Goal: Information Seeking & Learning: Learn about a topic

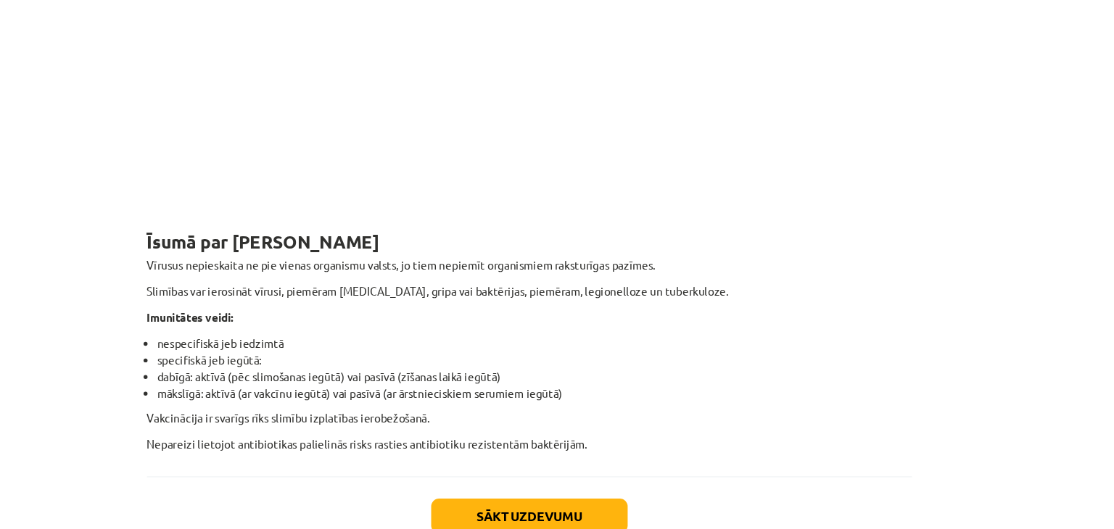
scroll to position [7, 0]
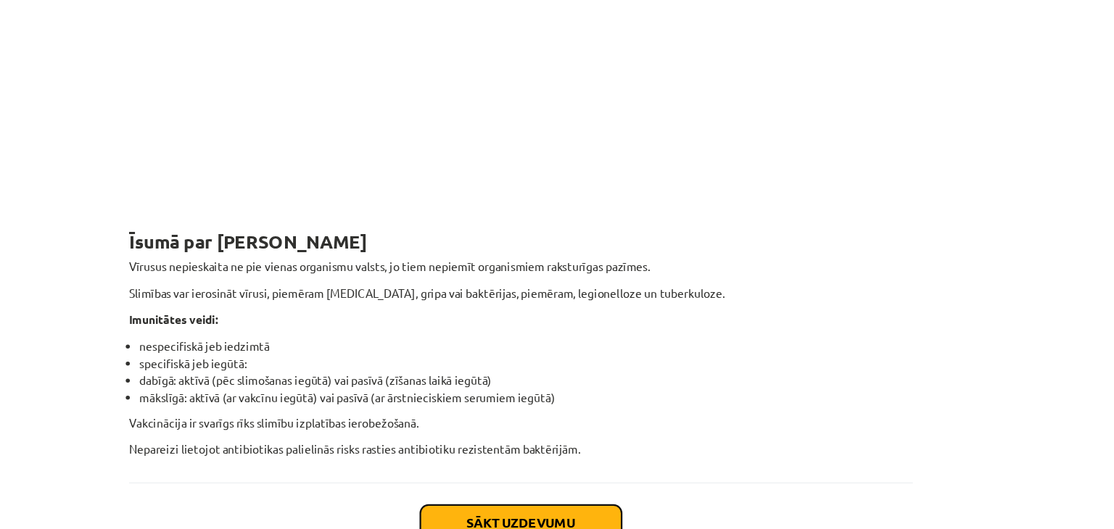
click at [625, 477] on button "Sākt uzdevumu" at bounding box center [557, 493] width 180 height 32
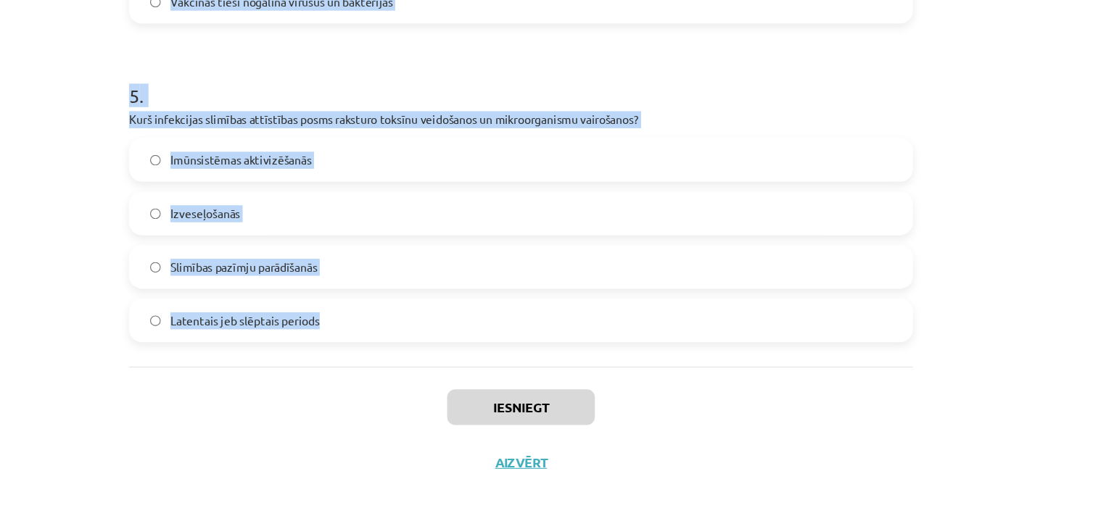
drag, startPoint x: 199, startPoint y: 289, endPoint x: 439, endPoint y: 359, distance: 250.6
copy form "0 . Lo ipsumdolor sitamet consectetur adi elitseddoei? Tempo incididuntu la etd…"
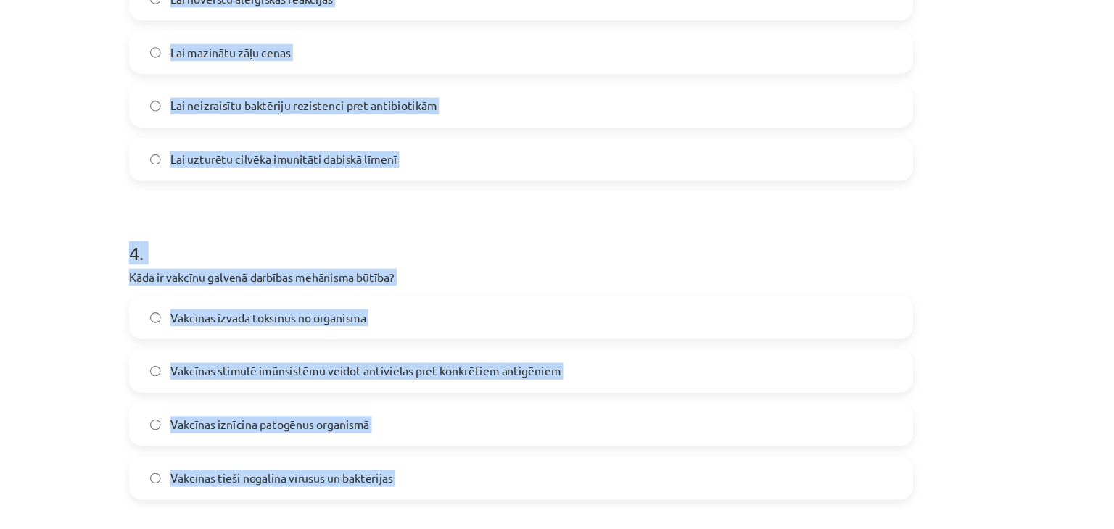
drag, startPoint x: 407, startPoint y: 410, endPoint x: 330, endPoint y: -54, distance: 471.2
click at [330, 0] on html "0 Dāvanas 2470 mP 736 xp [PERSON_NAME] Sākums Aktuāli Kā mācīties eSKOLĀ Kontak…" at bounding box center [557, 257] width 1114 height 529
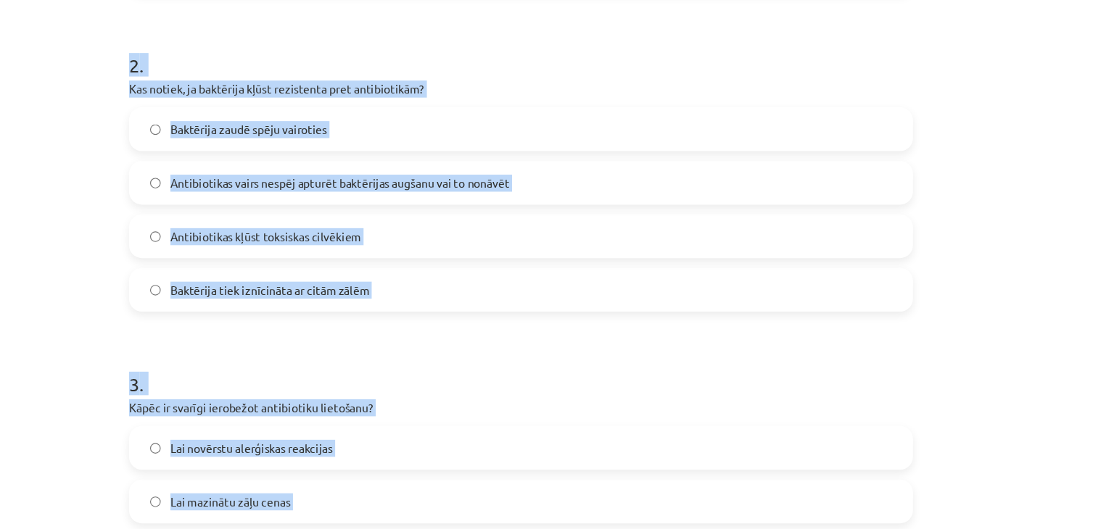
click at [155, 201] on div "Mācību tēma: Bioloģijas i - 11. klases 3. ieskaites mācību materiāls #11 Kas ir…" at bounding box center [557, 264] width 1114 height 529
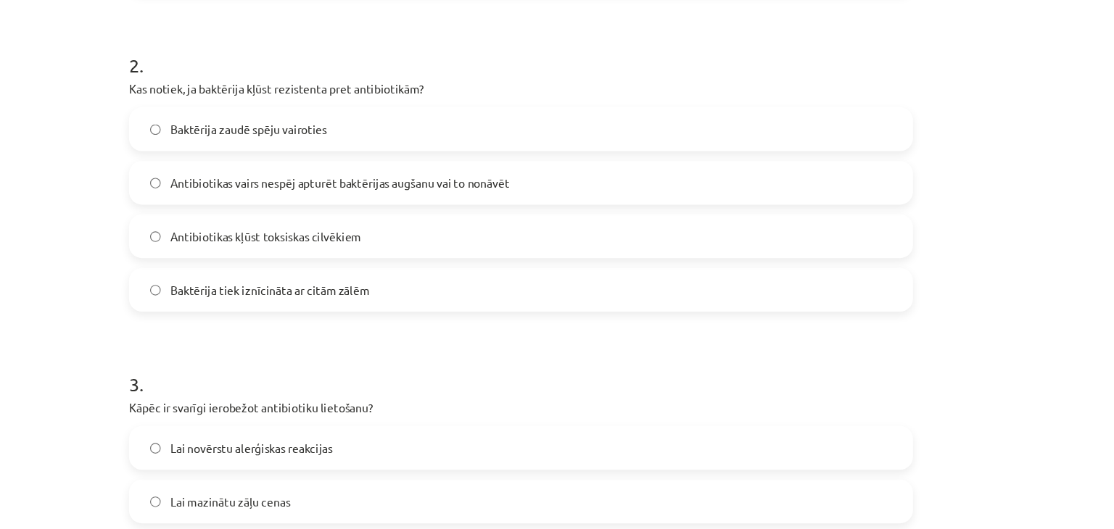
scroll to position [1323, 0]
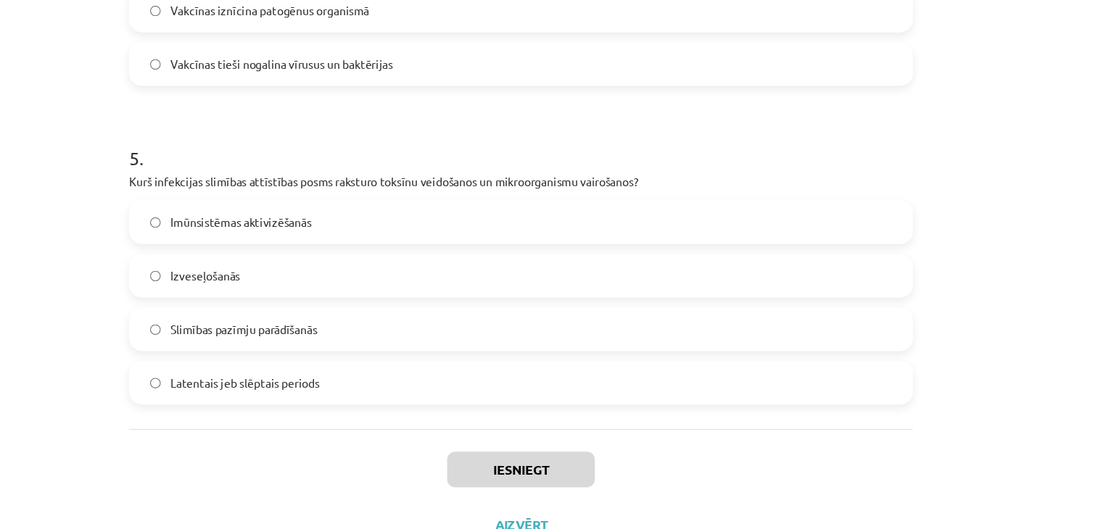
click at [368, 196] on label "Imūnsistēmas aktivizēšanās" at bounding box center [557, 199] width 698 height 36
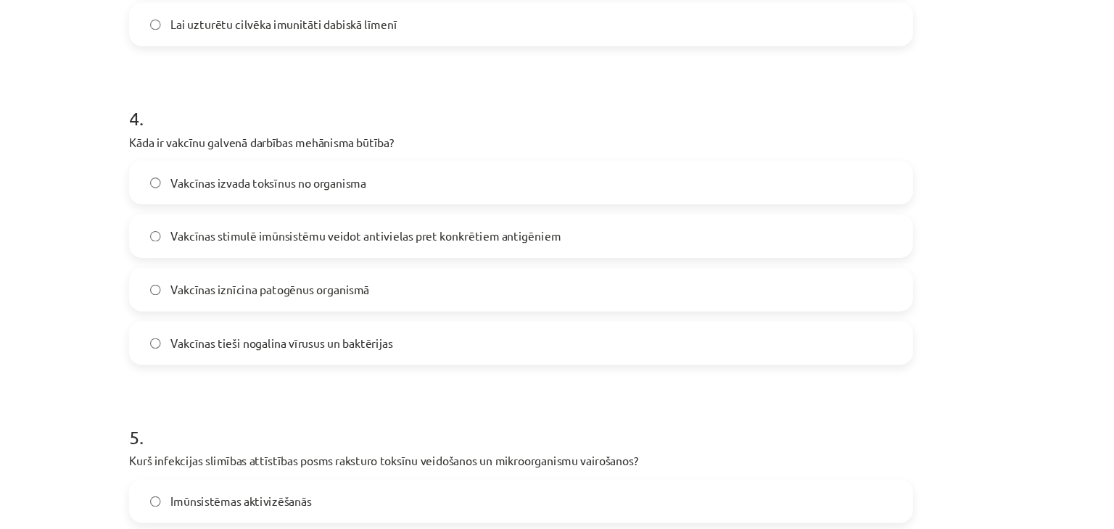
scroll to position [1074, 0]
click at [410, 261] on span "Vakcīnas iznīcina patogēnus organismā" at bounding box center [333, 258] width 178 height 15
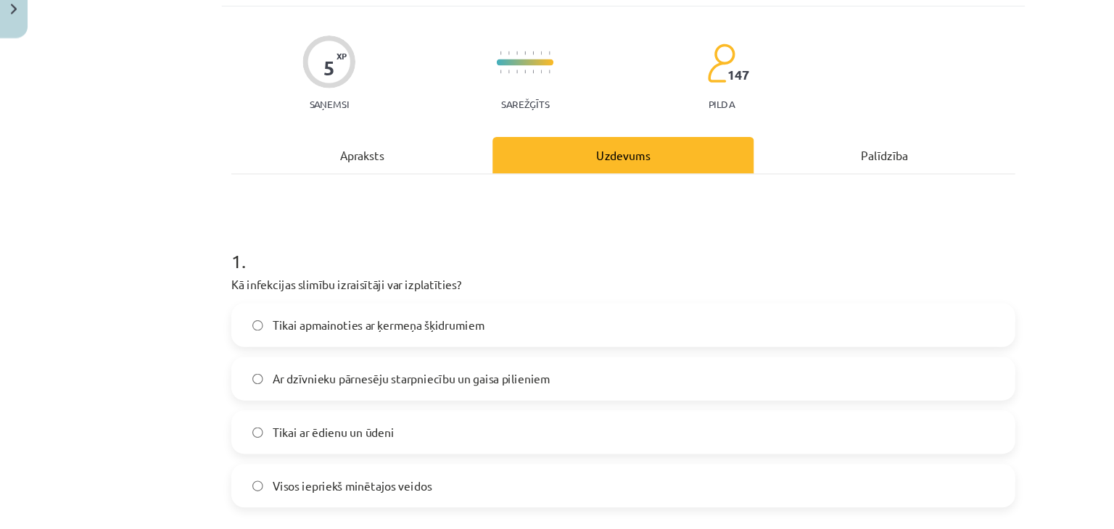
scroll to position [35, 0]
click at [318, 181] on div "Apraksts" at bounding box center [323, 194] width 233 height 33
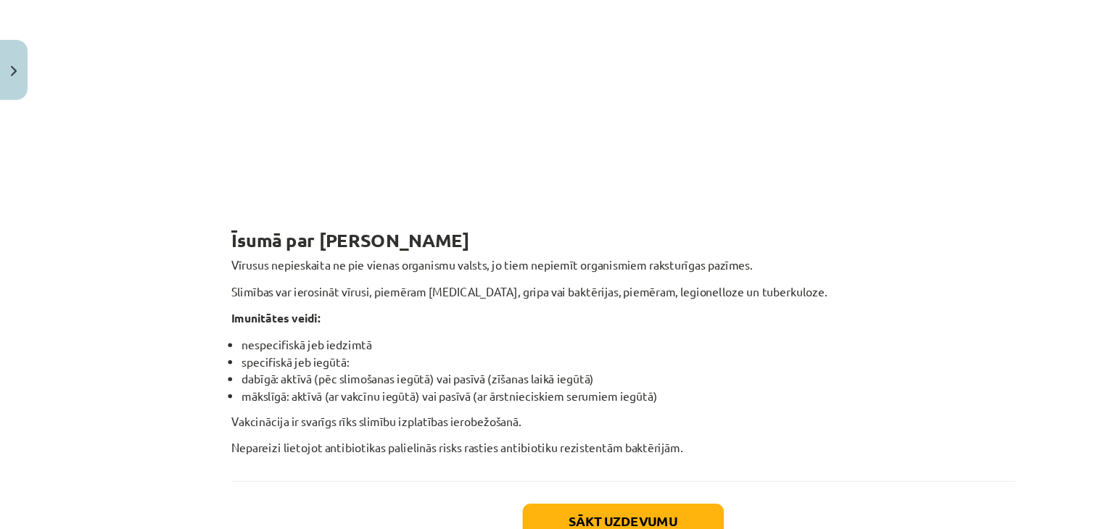
scroll to position [3269, 0]
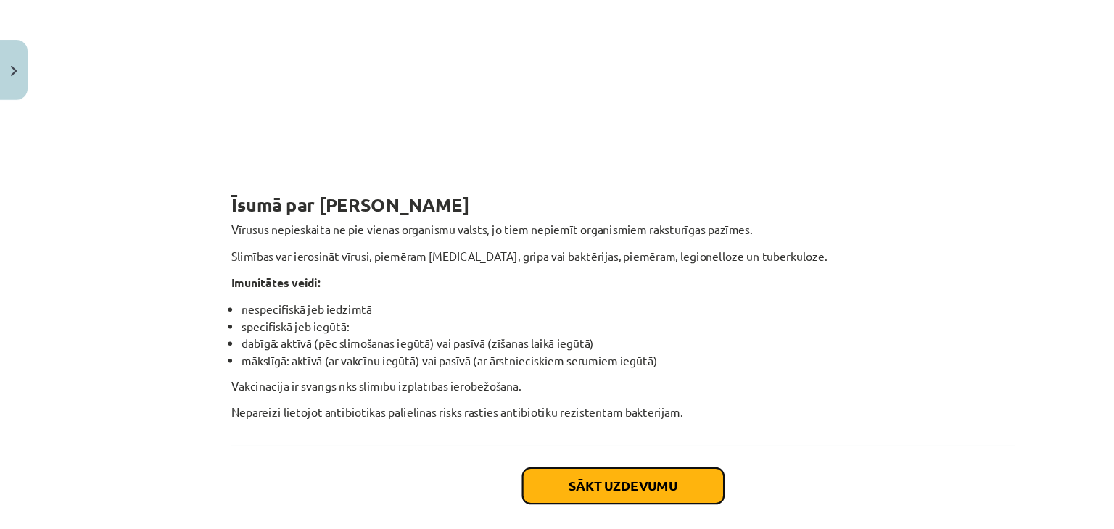
click at [513, 421] on button "Sākt uzdevumu" at bounding box center [557, 435] width 180 height 32
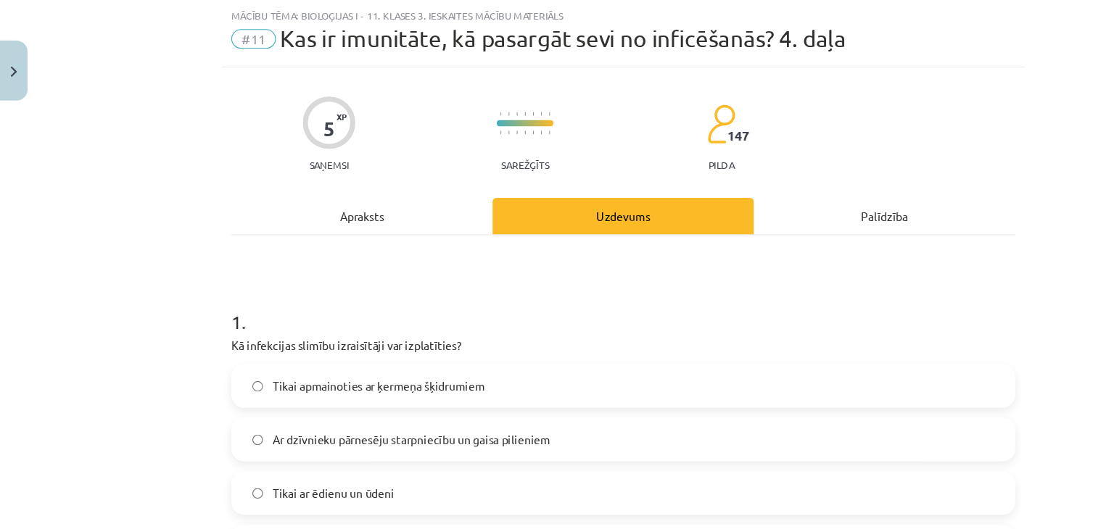
scroll to position [200, 0]
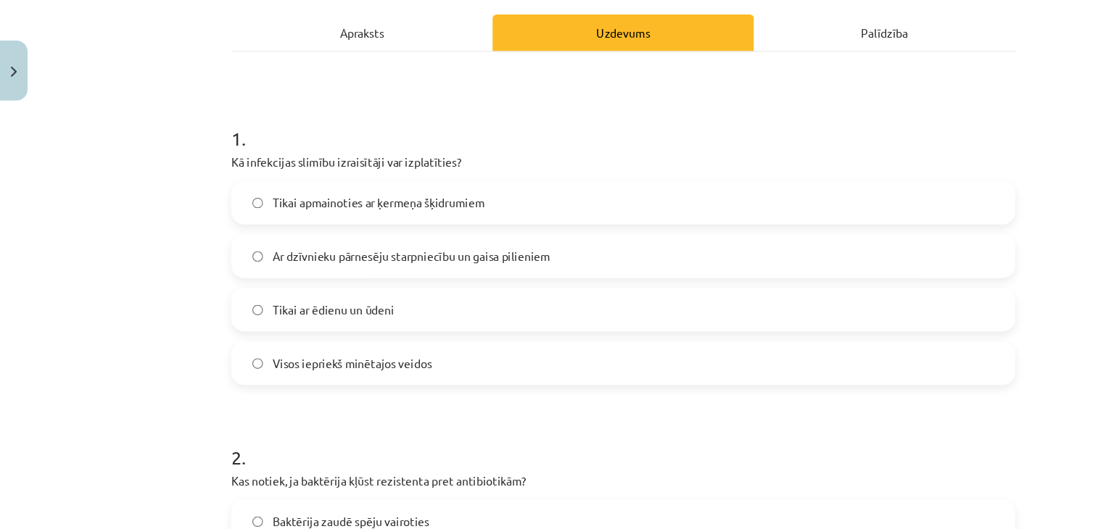
click at [445, 236] on label "Ar dzīvnieku pārnesēju starpniecību un gaisa pilieniem" at bounding box center [557, 229] width 698 height 36
click at [406, 319] on label "Visos iepriekš minētajos veidos" at bounding box center [557, 325] width 698 height 36
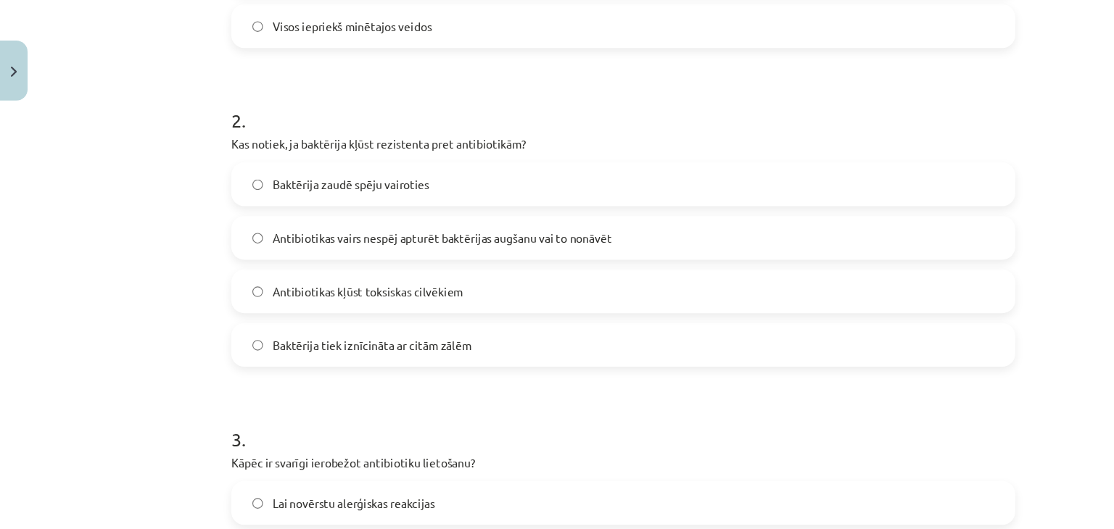
scroll to position [501, 0]
click at [547, 217] on label "Antibiotikas vairs nespēj apturēt baktērijas augšanu vai to nonāvēt" at bounding box center [557, 213] width 698 height 36
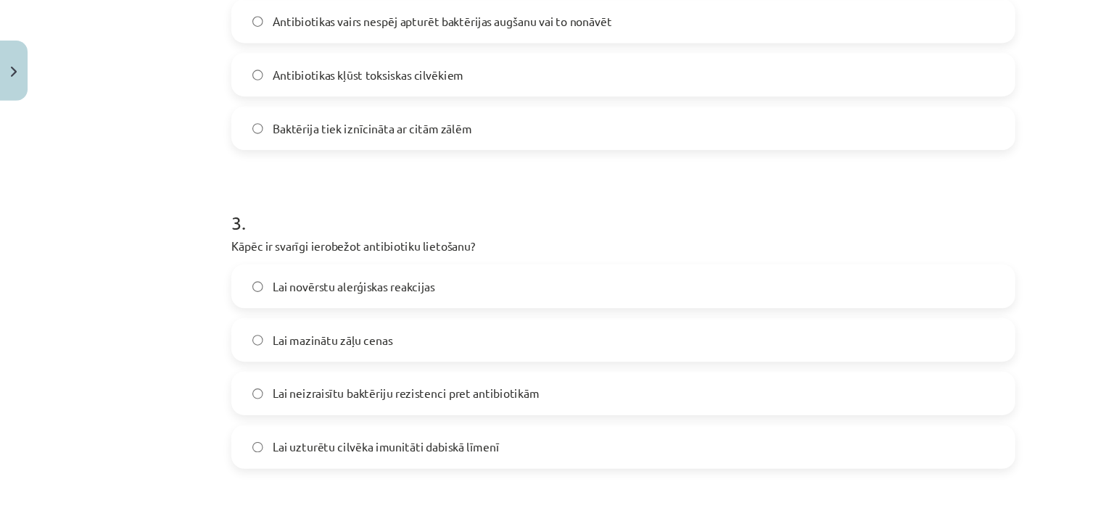
scroll to position [773, 0]
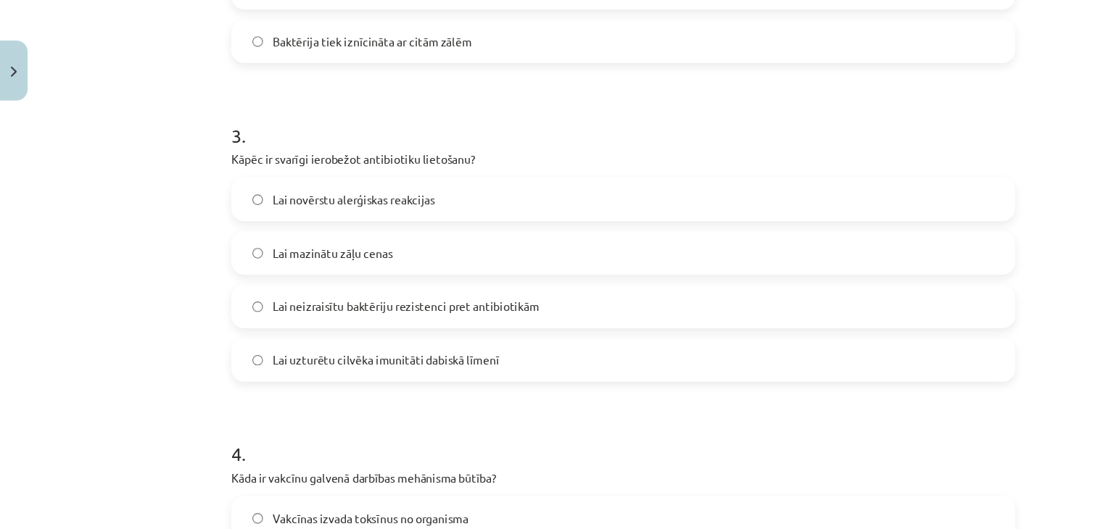
click at [487, 276] on label "Lai neizraisītu baktēriju rezistenci pret antibiotikām" at bounding box center [557, 274] width 698 height 36
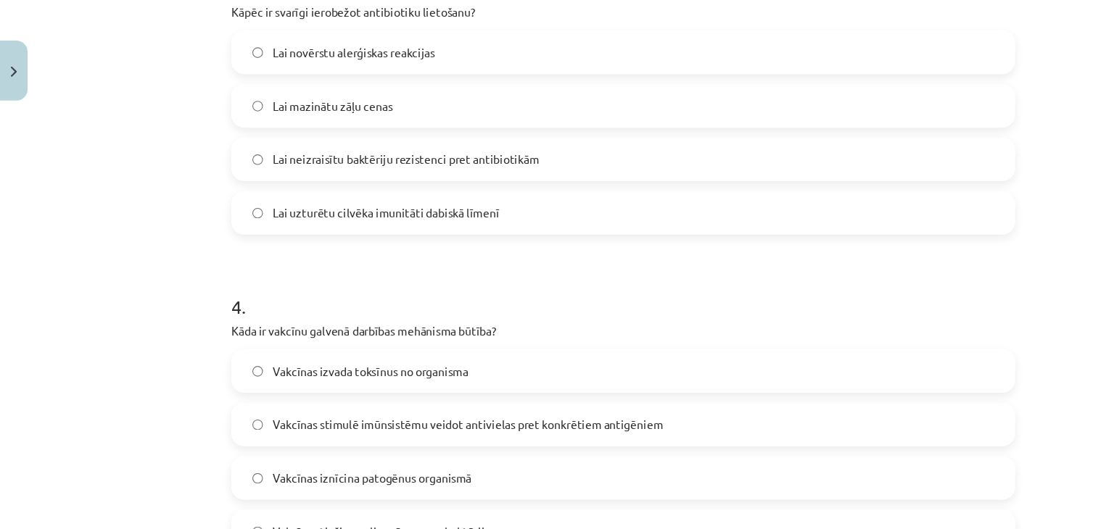
scroll to position [1046, 0]
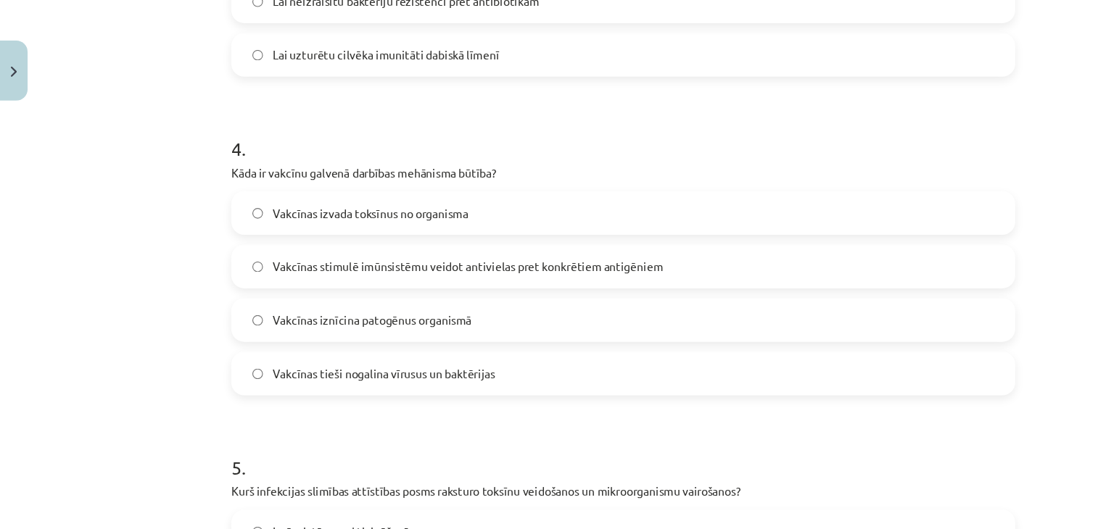
click at [273, 244] on span "Vakcīnas stimulē imūnsistēmu veidot antivielas pret konkrētiem antigēniem" at bounding box center [418, 238] width 349 height 15
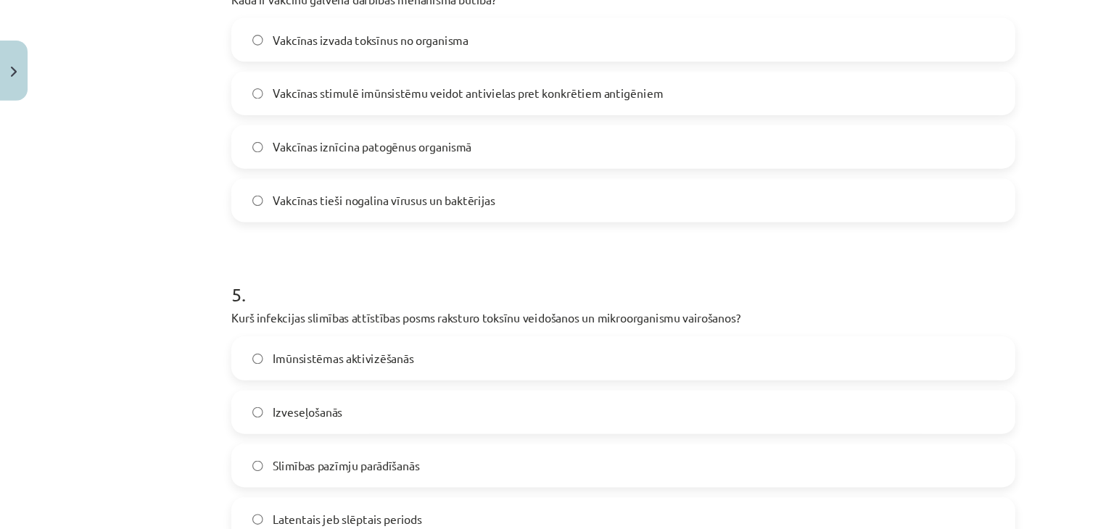
scroll to position [1323, 0]
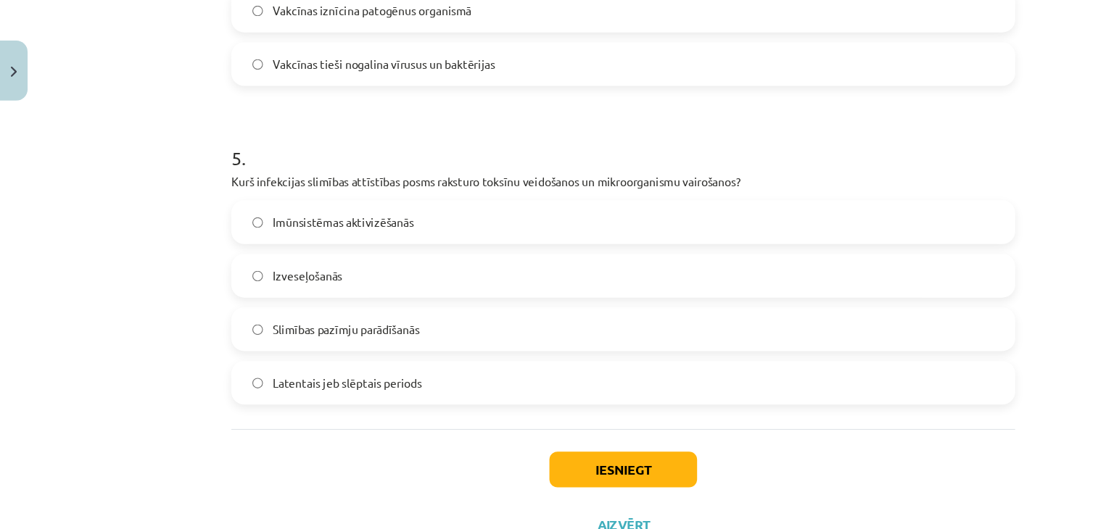
click at [294, 305] on label "Slimības pazīmju parādīšanās" at bounding box center [557, 294] width 698 height 36
click at [520, 417] on button "Iesniegt" at bounding box center [557, 420] width 132 height 32
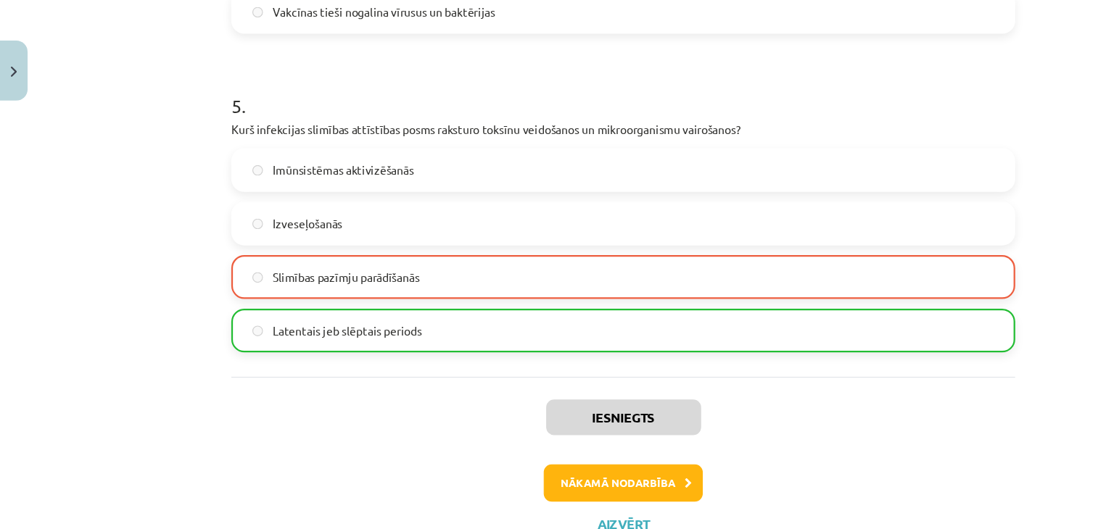
scroll to position [1369, 0]
click at [559, 436] on button "Nākamā nodarbība" at bounding box center [557, 431] width 142 height 33
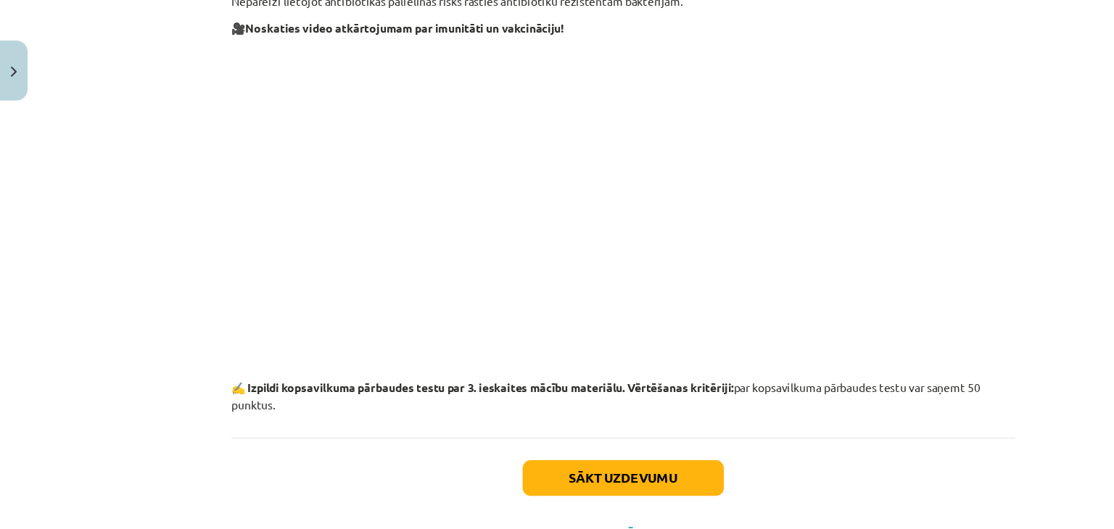
scroll to position [1578, 0]
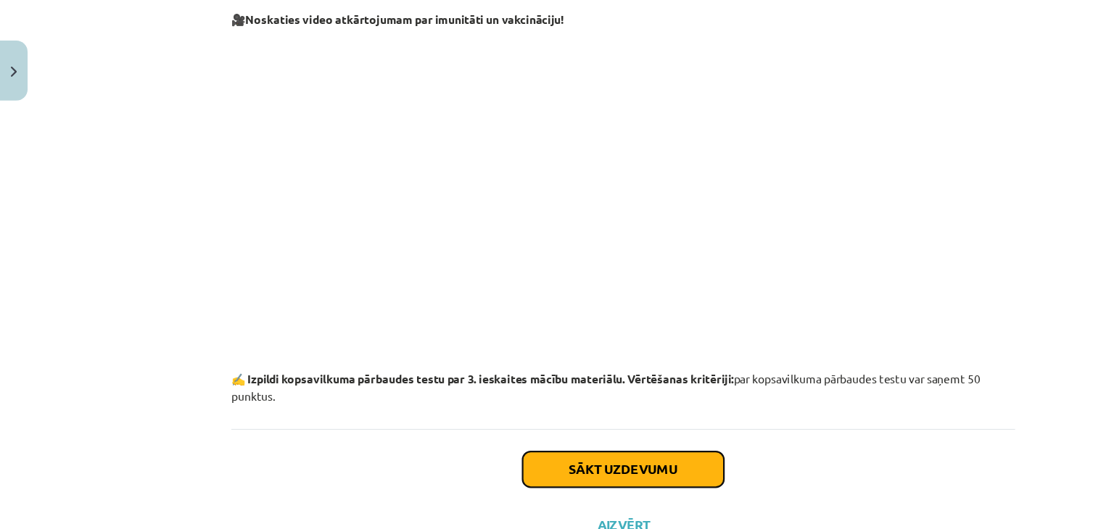
click at [602, 421] on button "Sākt uzdevumu" at bounding box center [557, 420] width 180 height 32
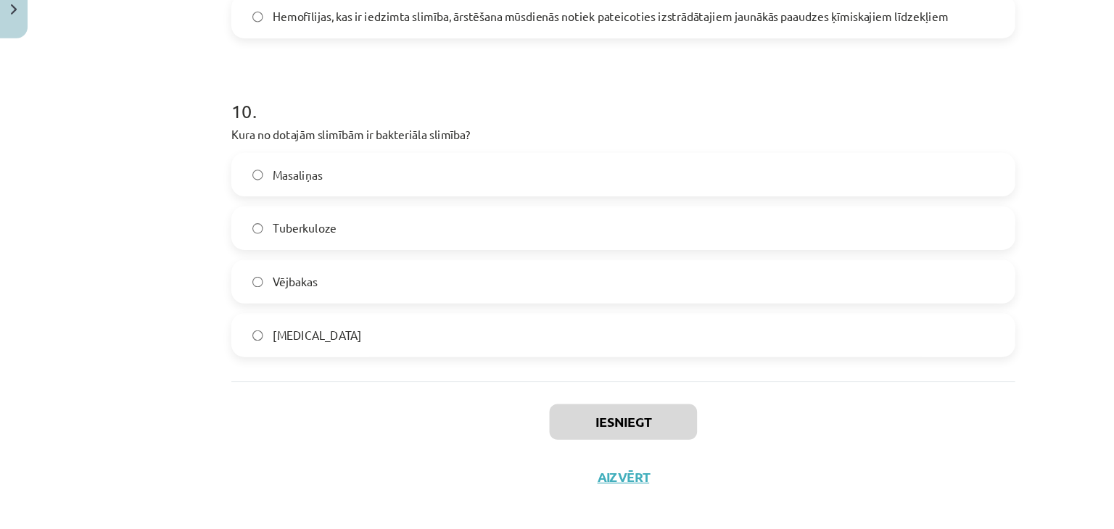
scroll to position [7, 0]
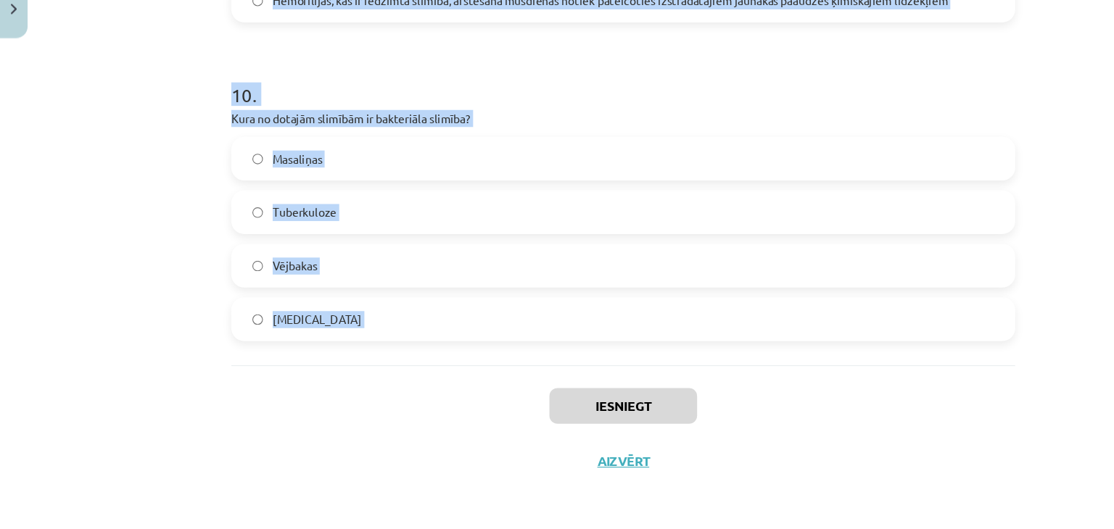
drag, startPoint x: 196, startPoint y: 286, endPoint x: 307, endPoint y: 383, distance: 147.0
copy form "6 . Loremi dolors am consect ad elitseddo! Ei temp inci utlaboree dolor magnaal…"
click at [157, 284] on div "Mācību tēma: Bioloģijas i - 11. klases 3. ieskaites mācību materiāls #12 Noslēg…" at bounding box center [557, 264] width 1114 height 529
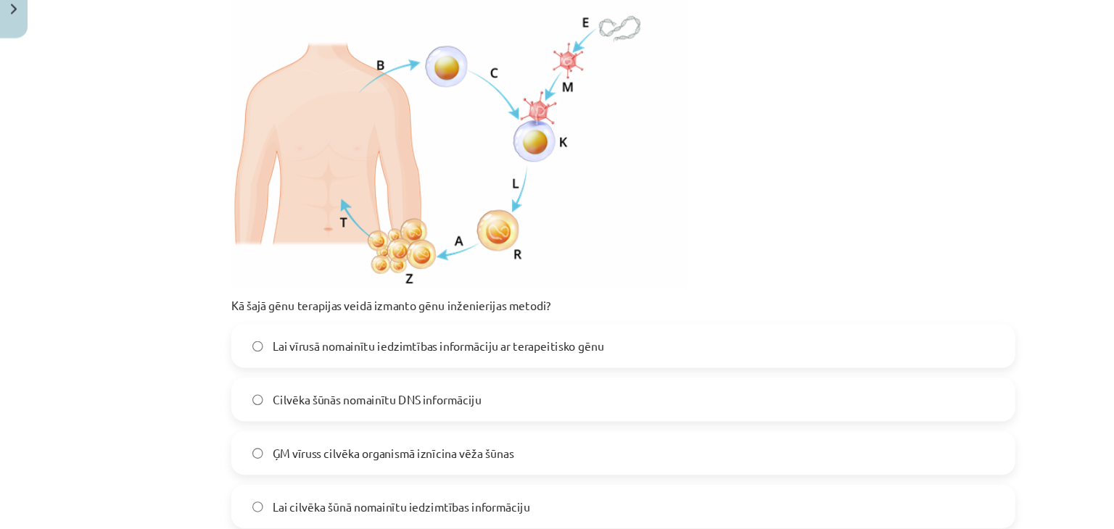
scroll to position [326, 0]
click at [377, 377] on label "Lai vīrusā nomainītu iedzimtības informāciju ar terapeitisko gēnu" at bounding box center [557, 365] width 698 height 36
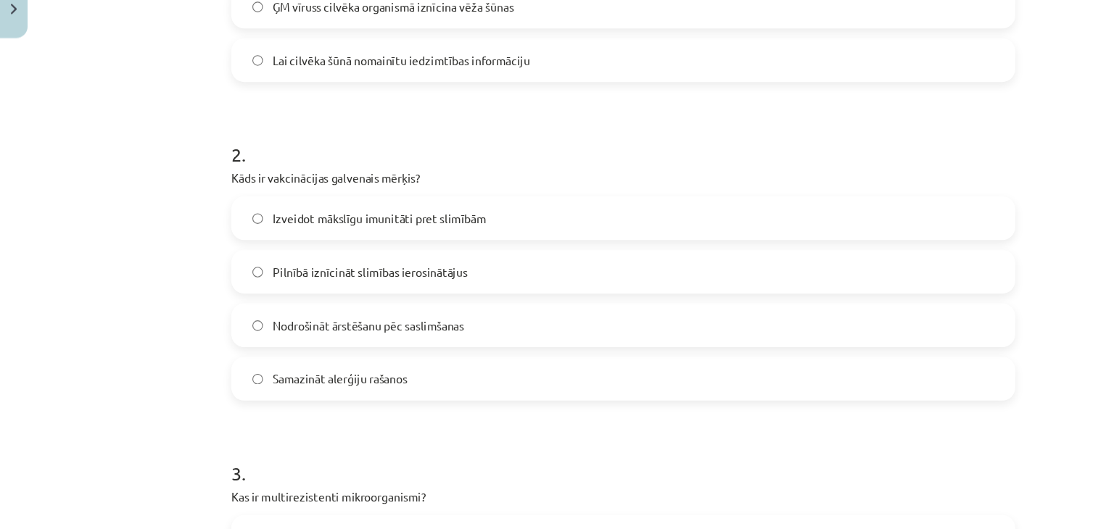
scroll to position [724, 0]
click at [476, 259] on label "Izveidot mākslīgu imunitāti pret slimībām" at bounding box center [557, 252] width 698 height 36
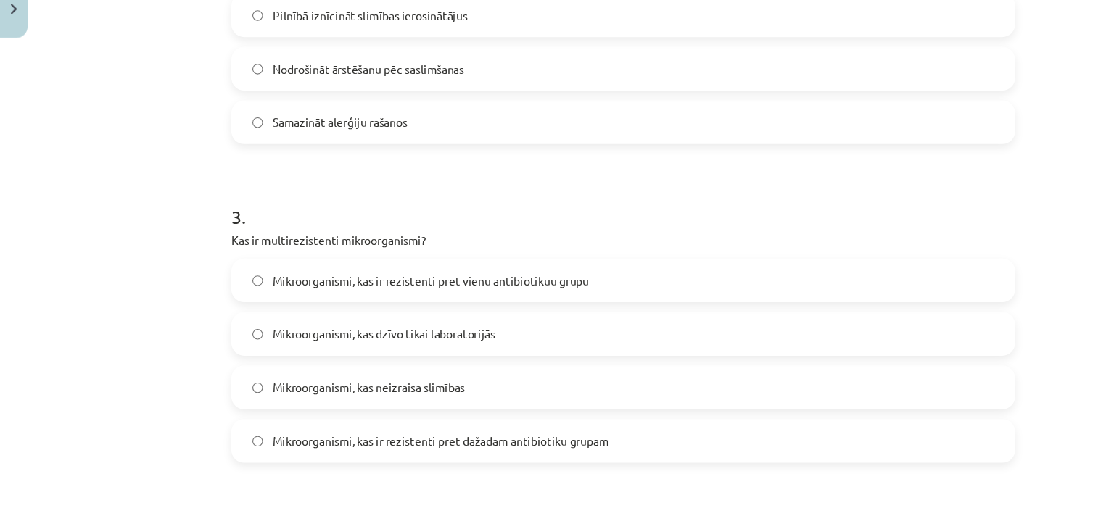
scroll to position [1040, 0]
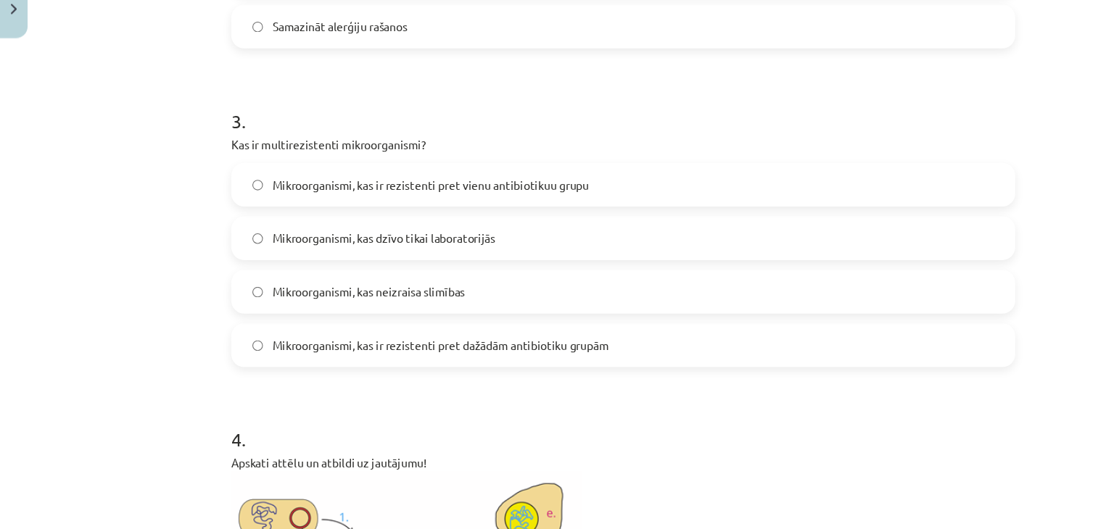
click at [473, 368] on span "Mikroorganismi, kas ir rezistenti pret dažādām antibiotiku grupām" at bounding box center [394, 364] width 300 height 15
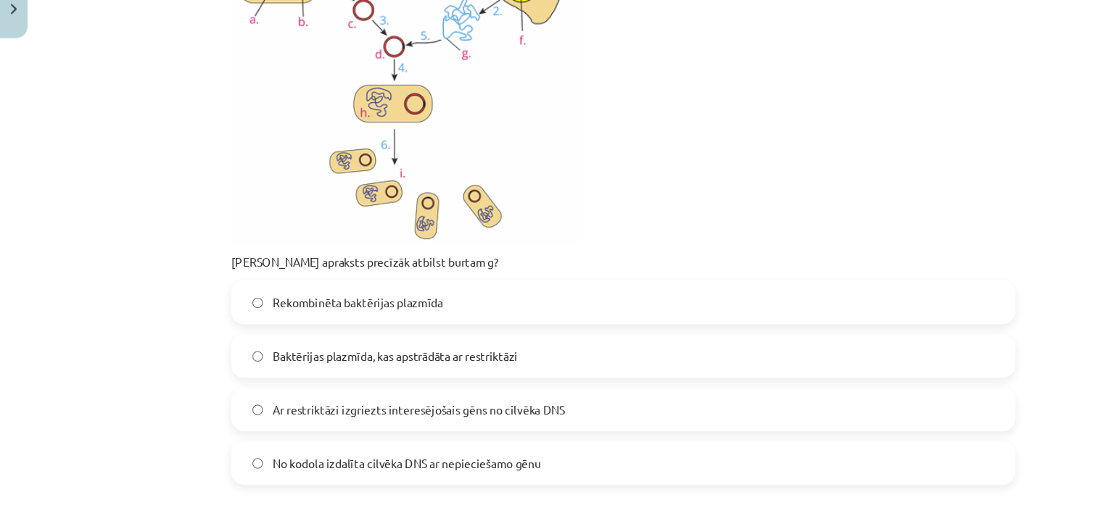
scroll to position [1518, 0]
click at [452, 425] on span "Ar restriktāzi izgriezts interesējošais gēns no cilvēka DNS" at bounding box center [374, 421] width 261 height 15
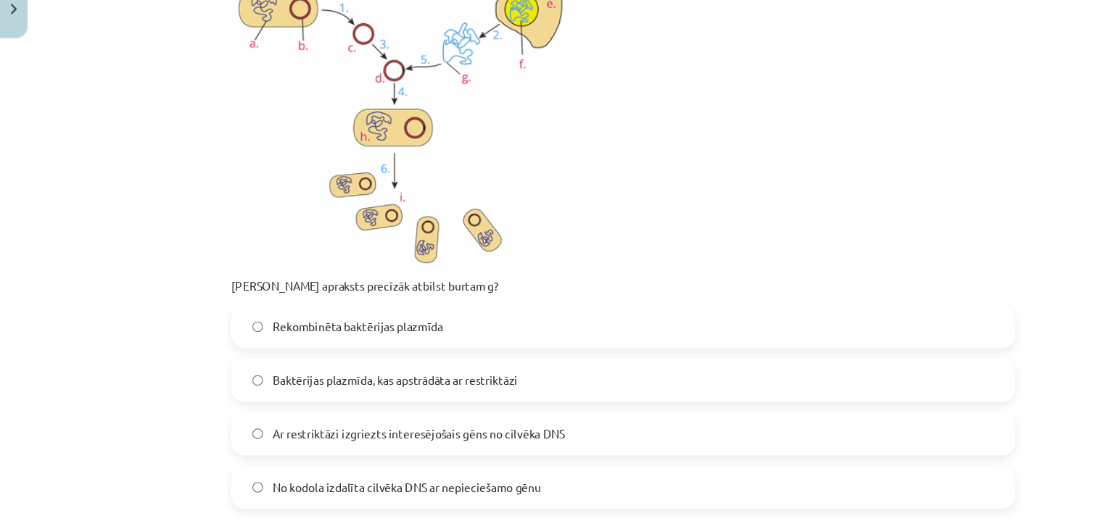
scroll to position [1502, 0]
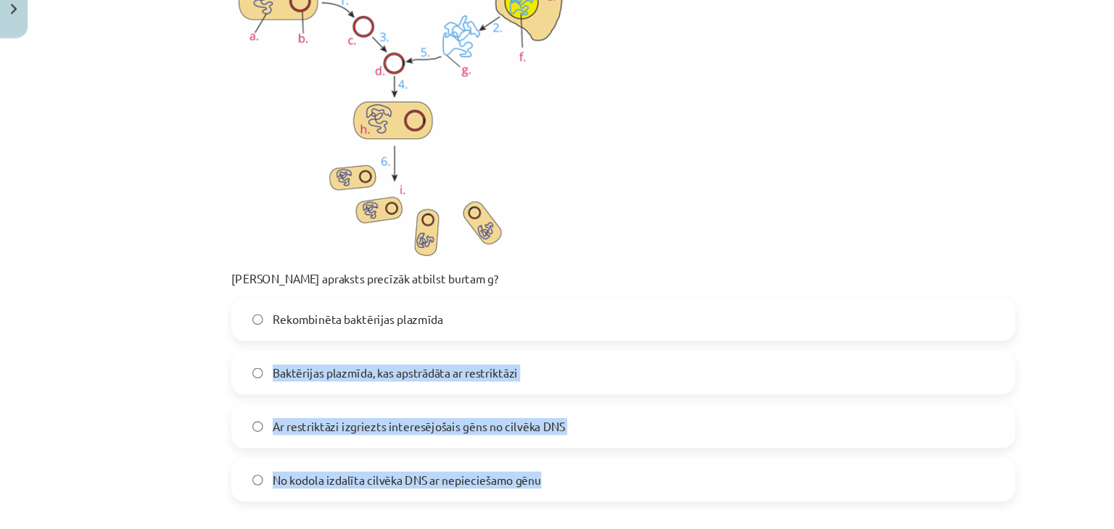
drag, startPoint x: 523, startPoint y: 340, endPoint x: 487, endPoint y: 494, distance: 158.1
click at [487, 494] on div "Rekombinēta baktērijas plazmīda Baktērijas plazmīda, kas apstrādāta ar restrikt…" at bounding box center [557, 413] width 700 height 183
click at [487, 494] on label "No kodola izdalīta cilvēka DNS ar nepieciešamo gēnu" at bounding box center [557, 485] width 698 height 36
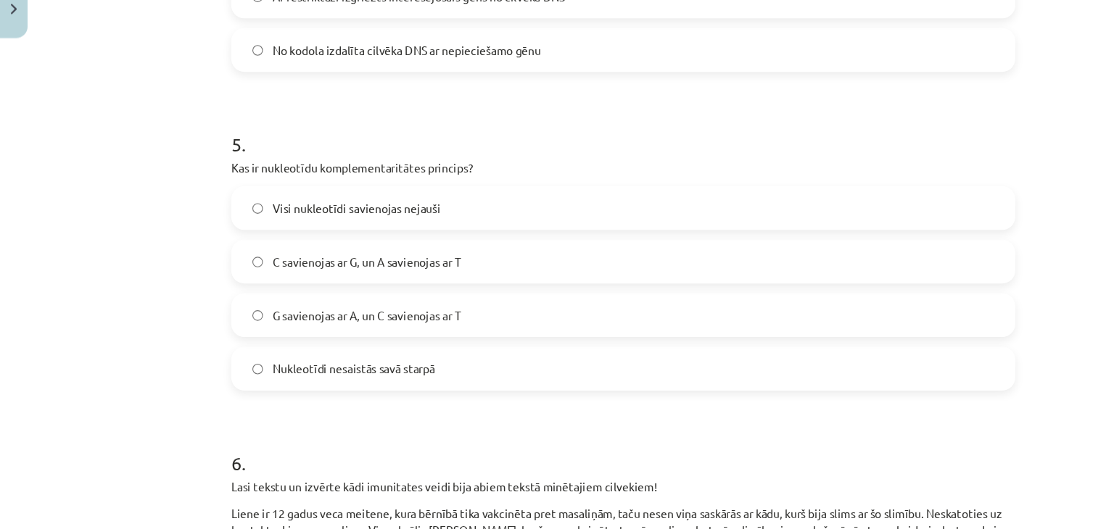
scroll to position [1895, 0]
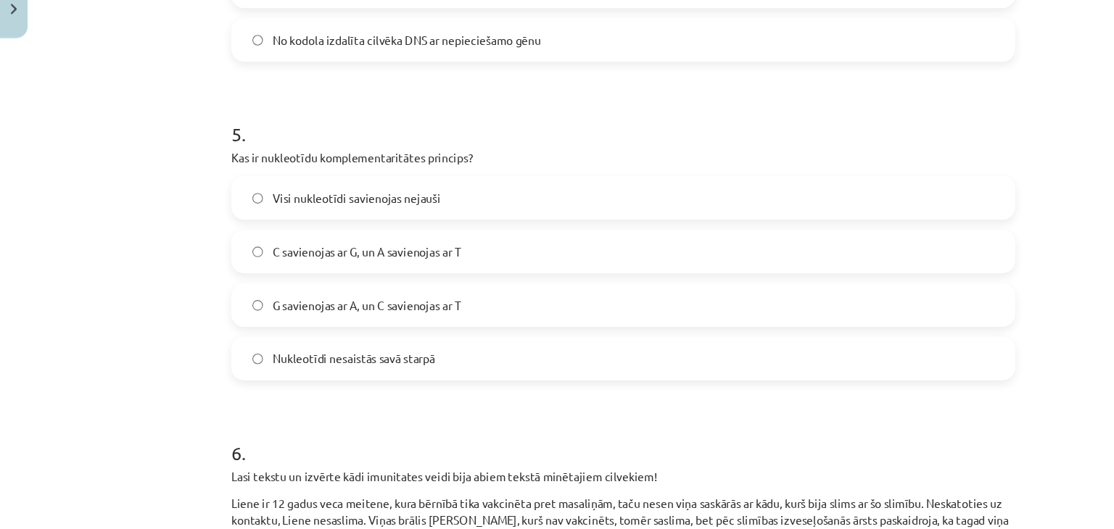
click at [410, 283] on label "C savienojas ar G, un A savienojas ar T" at bounding box center [557, 280] width 698 height 36
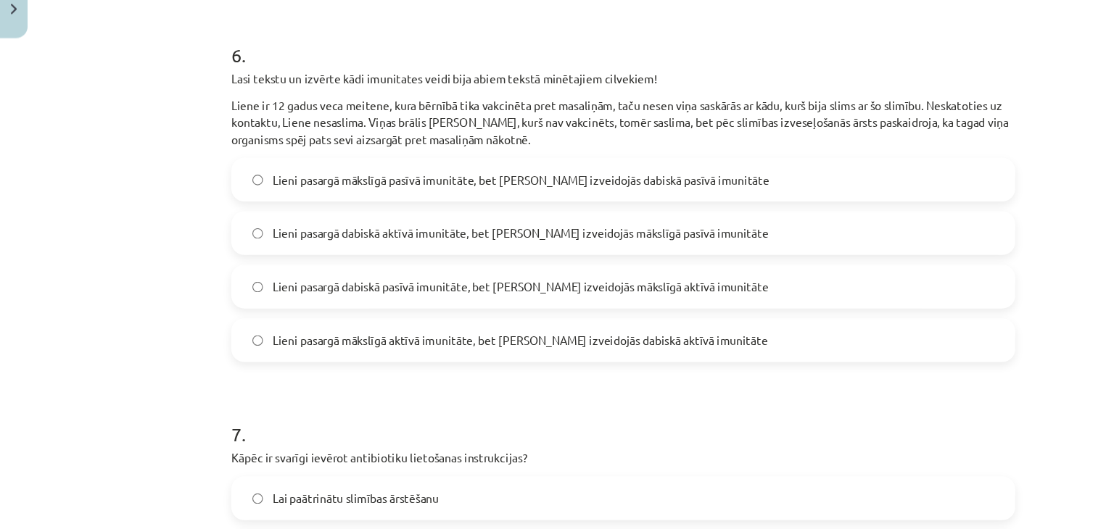
scroll to position [2253, 0]
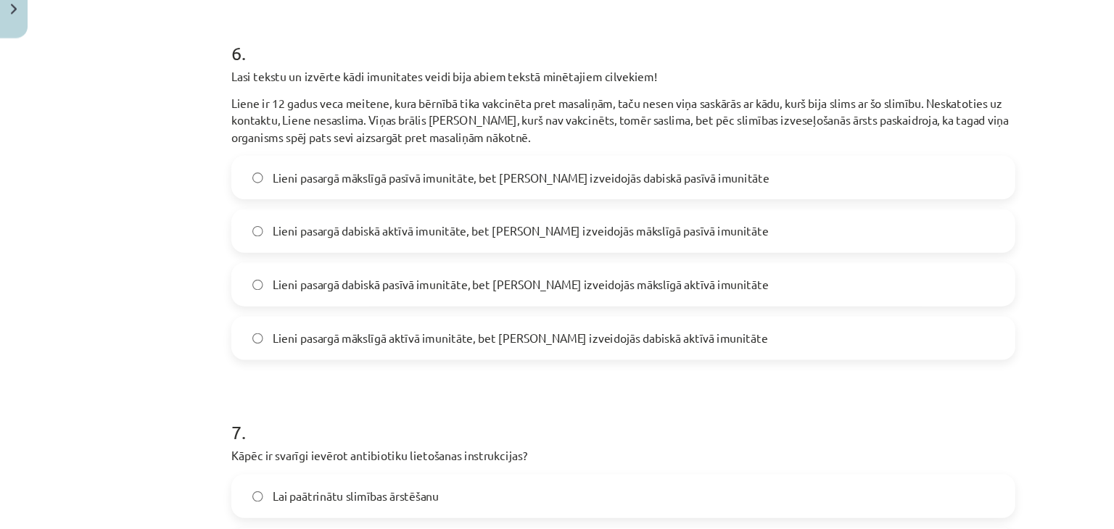
click at [344, 211] on span "Lieni pasargā mākslīgā pasīvā imunitāte, bet [PERSON_NAME] izveidojās dabiskā p…" at bounding box center [466, 214] width 444 height 15
click at [409, 354] on span "Lieni pasargā mākslīgā aktīvā imunitāte, bet [PERSON_NAME] izveidojās dabiskā a…" at bounding box center [465, 358] width 442 height 15
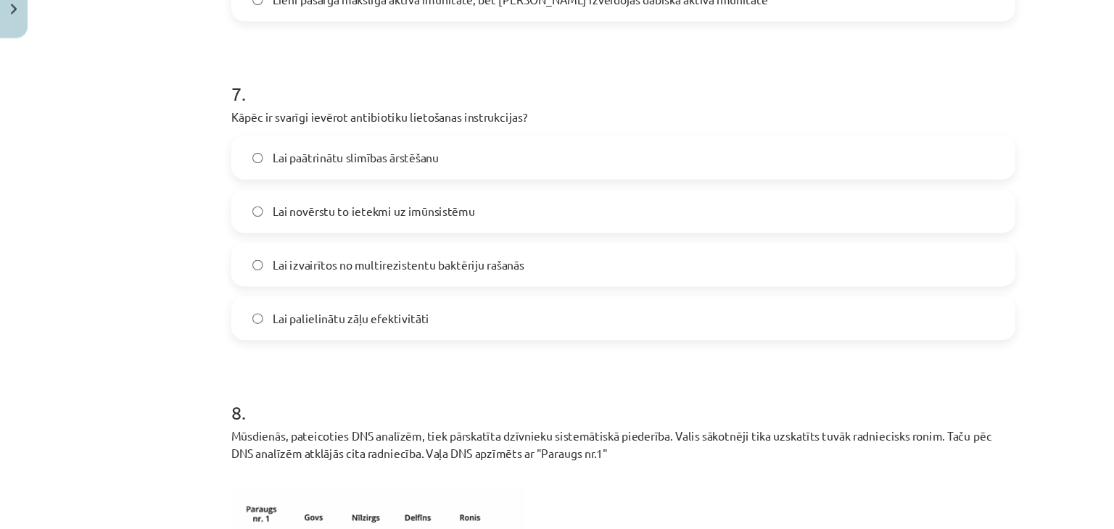
scroll to position [2554, 0]
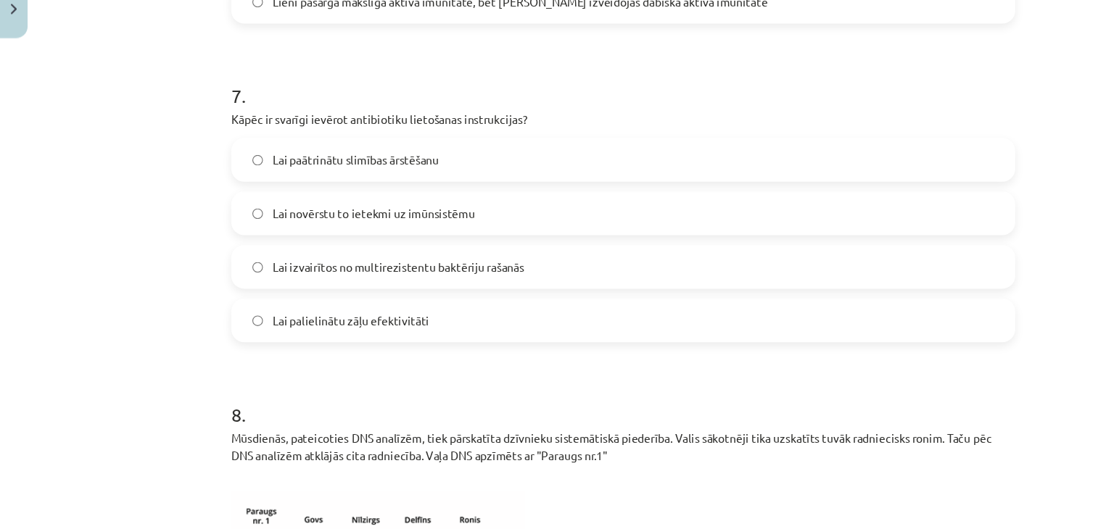
click at [480, 297] on label "Lai izvairītos no multirezistentu baktēriju rašanās" at bounding box center [557, 294] width 698 height 36
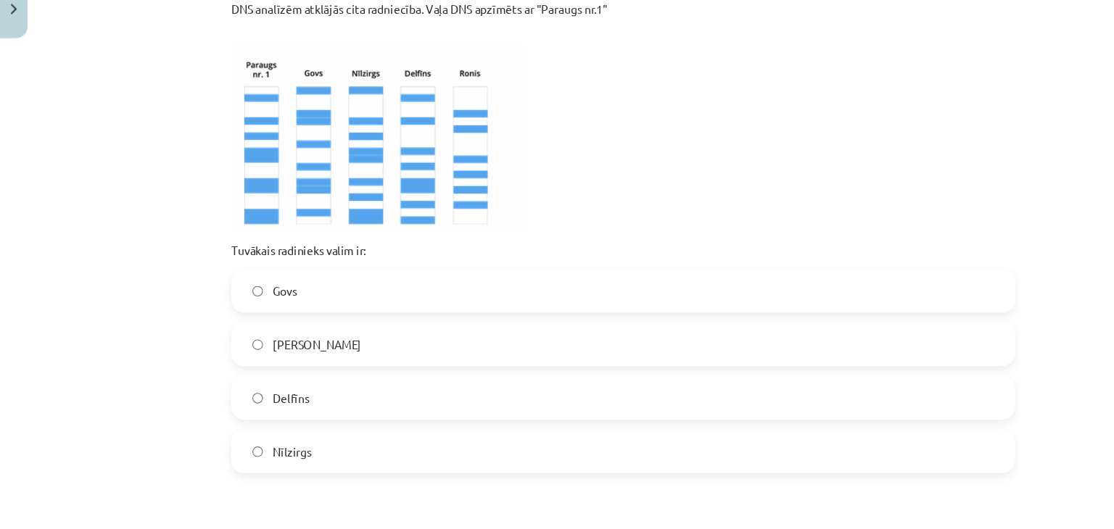
scroll to position [2952, 0]
click at [355, 407] on label "Delfīns" at bounding box center [557, 412] width 698 height 36
click at [342, 449] on label "Nīlzirgs" at bounding box center [557, 460] width 698 height 36
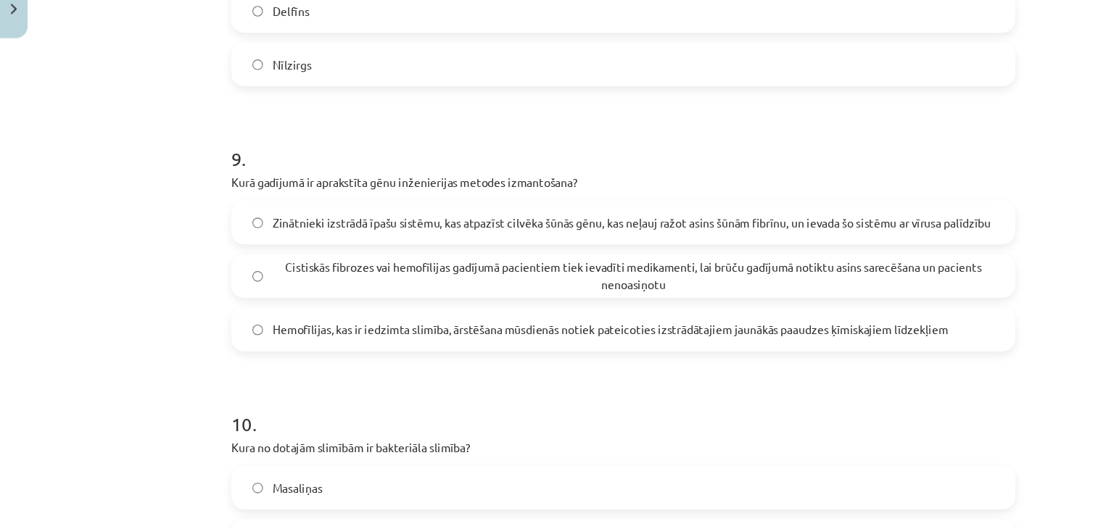
scroll to position [3299, 0]
click at [422, 314] on span "Cistiskās fibrozes vai hemofīlijas gadījumā pacientiem tiek ievadīti medikament…" at bounding box center [566, 302] width 645 height 30
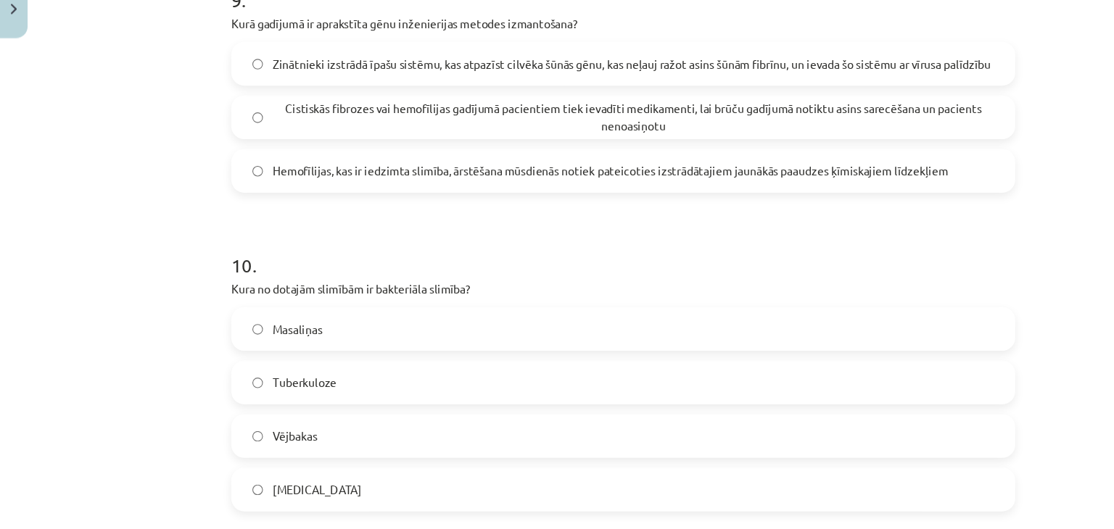
scroll to position [3441, 0]
click at [514, 105] on span "Zinātnieki izstrādā īpašu sistēmu, kas atpazīst cilvēka šūnās gēnu, kas neļauj …" at bounding box center [565, 112] width 642 height 15
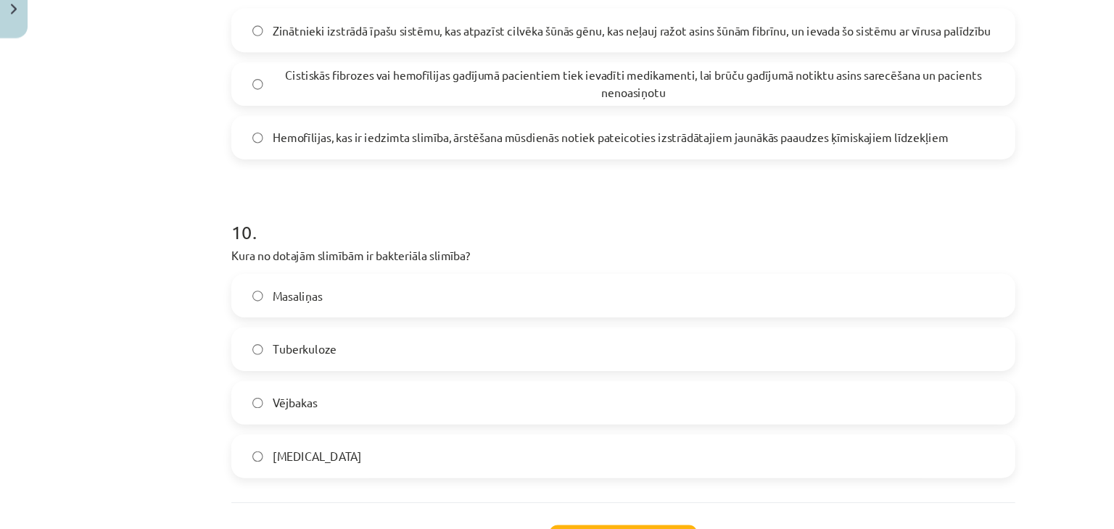
scroll to position [3509, 0]
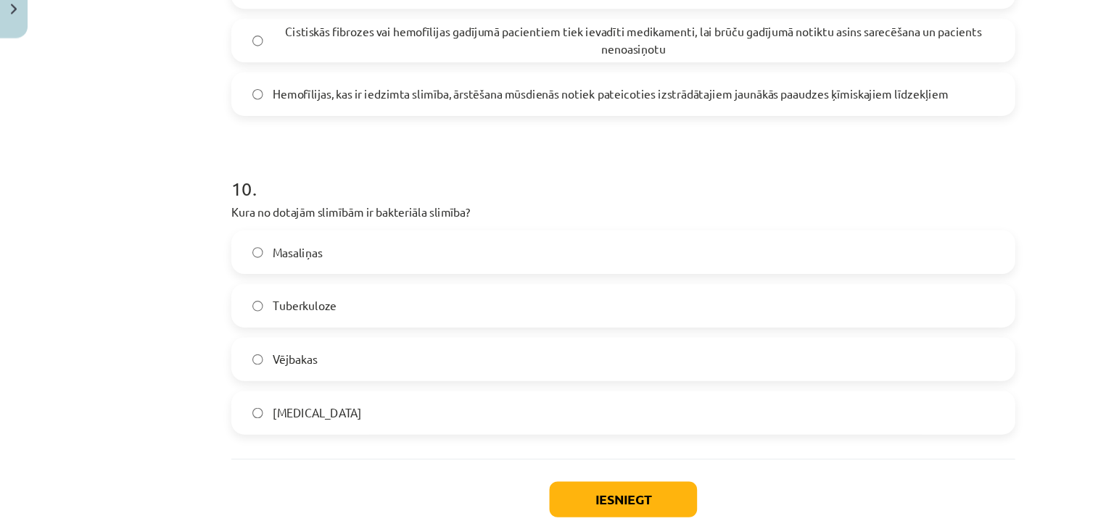
click at [376, 431] on label "[MEDICAL_DATA]" at bounding box center [557, 425] width 698 height 36
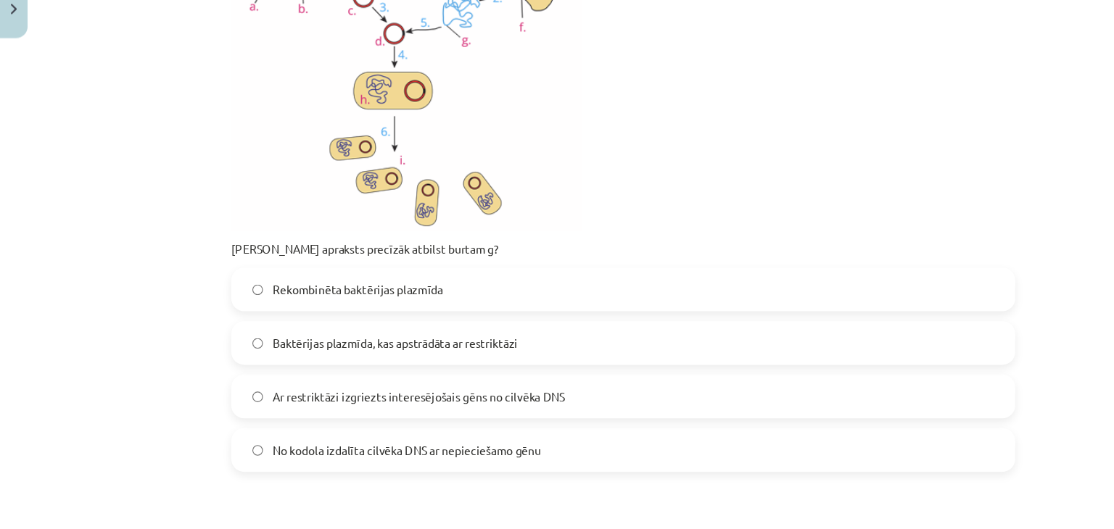
scroll to position [1561, 0]
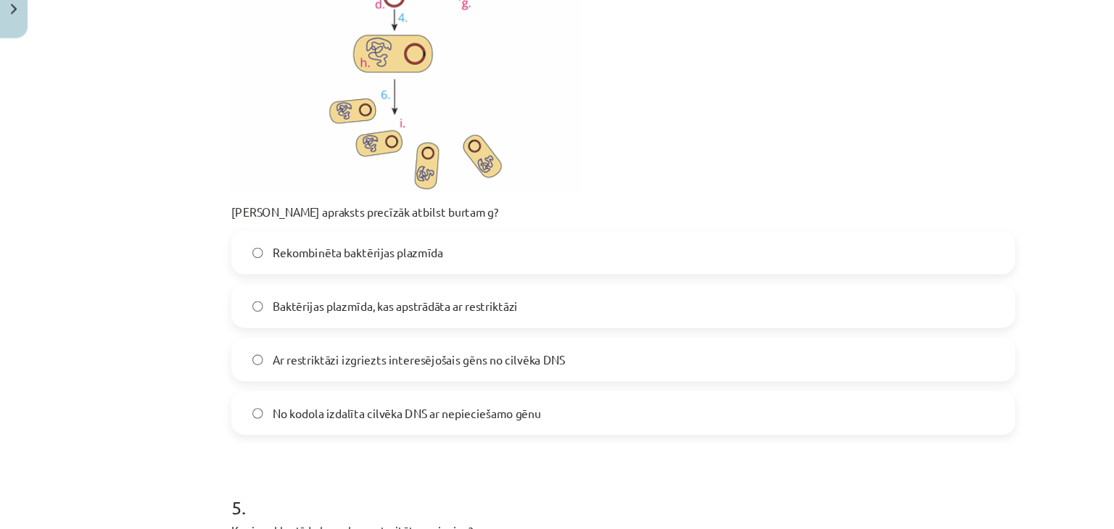
click at [267, 281] on span "Rekombinēta baktērijas plazmīda" at bounding box center [320, 282] width 152 height 15
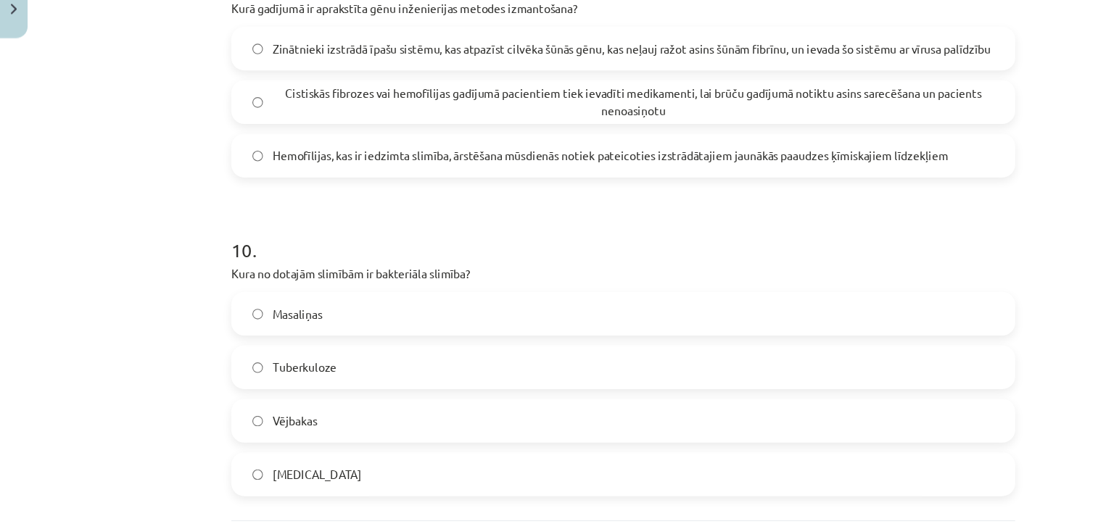
scroll to position [3593, 0]
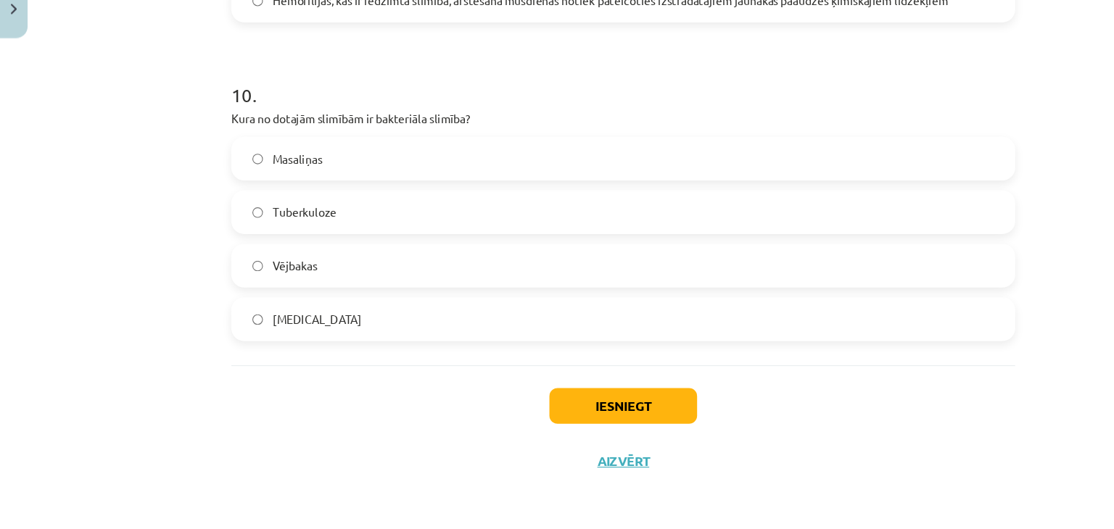
click at [297, 244] on label "Tuberkuloze" at bounding box center [557, 246] width 698 height 36
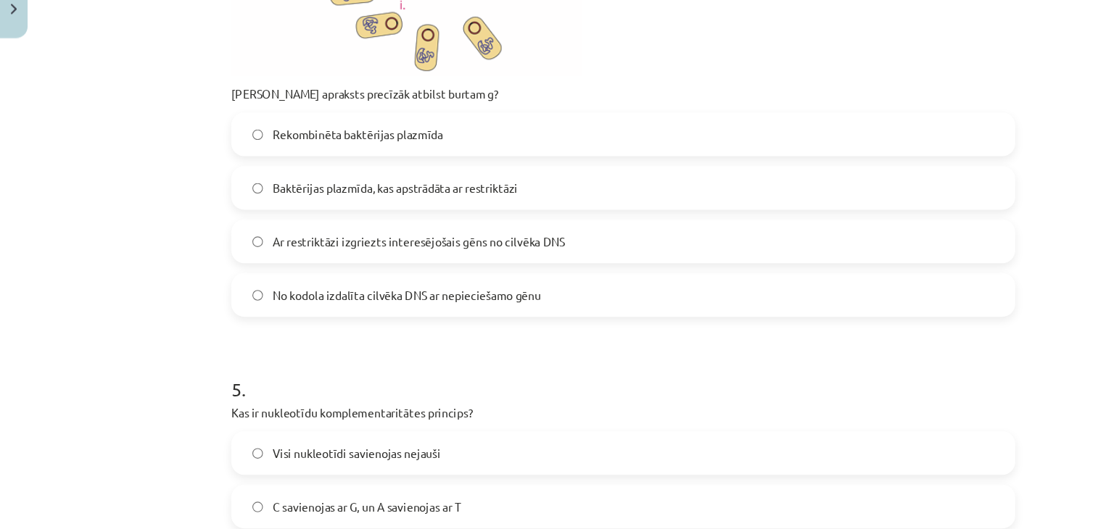
scroll to position [1668, 0]
click at [311, 328] on label "No kodola izdalīta cilvēka DNS ar nepieciešamo gēnu" at bounding box center [557, 319] width 698 height 36
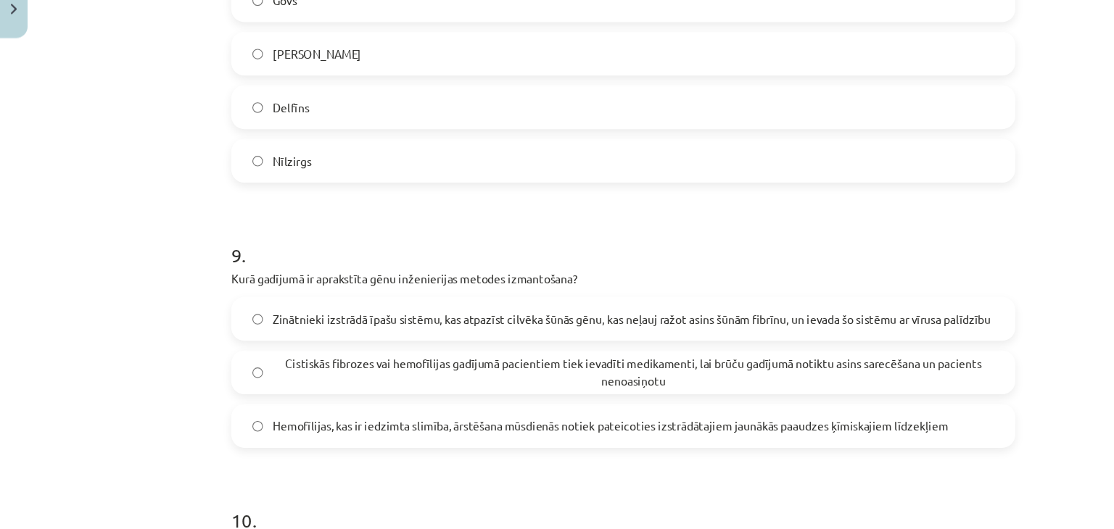
scroll to position [3593, 0]
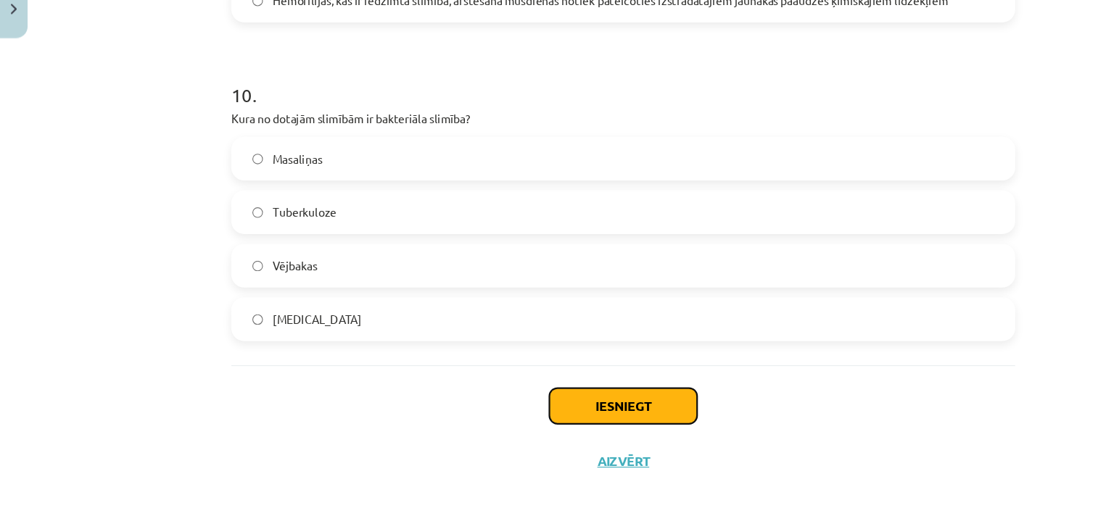
click at [532, 418] on button "Iesniegt" at bounding box center [557, 419] width 132 height 32
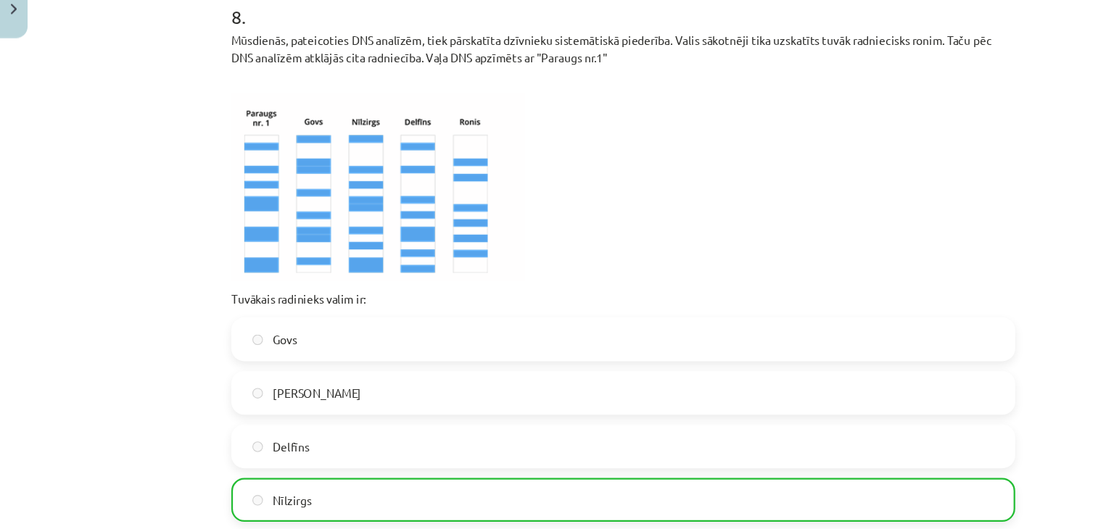
scroll to position [2931, 0]
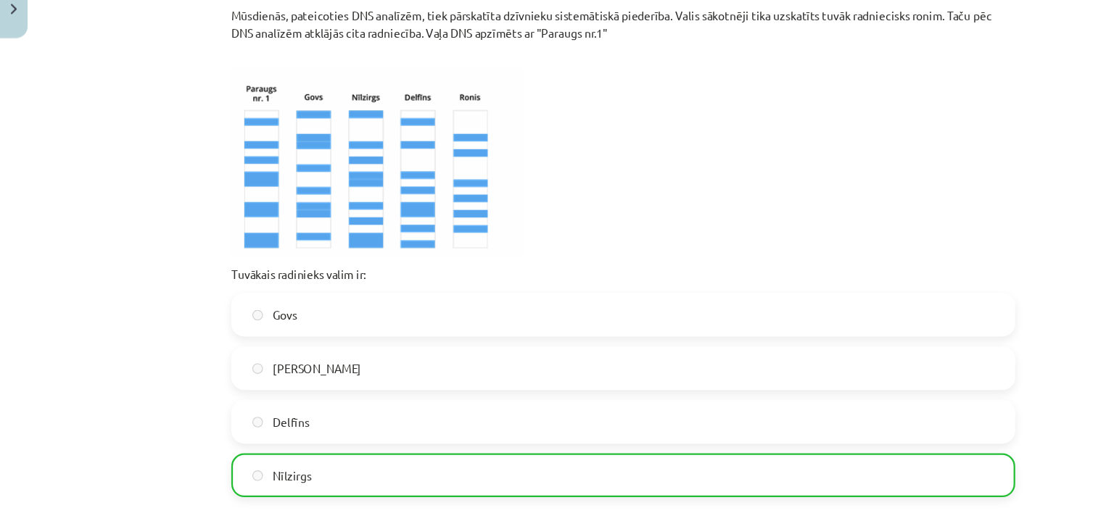
click at [605, 323] on label "Govs" at bounding box center [557, 337] width 698 height 36
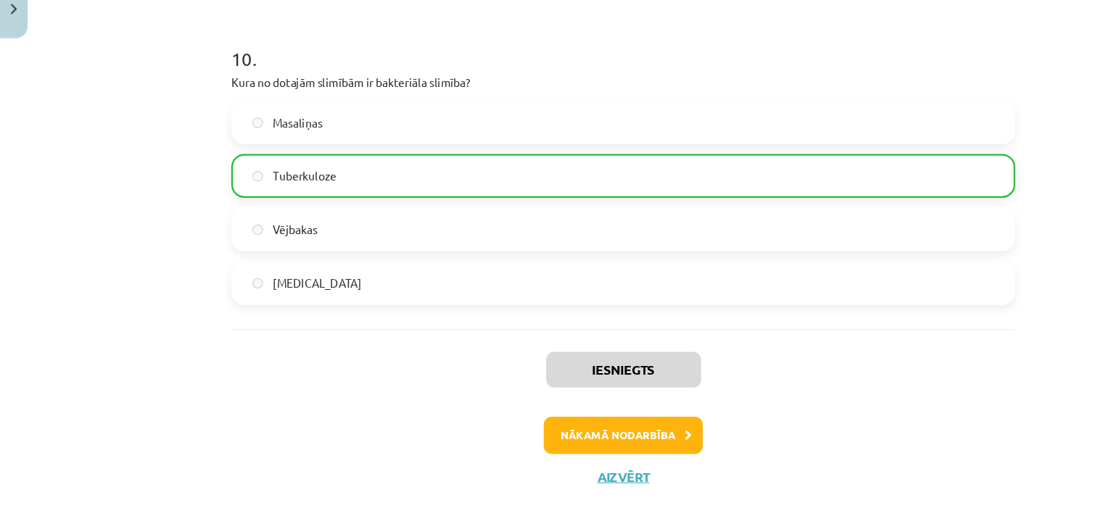
scroll to position [3627, 0]
click at [553, 442] on button "Nākamā nodarbība" at bounding box center [557, 443] width 142 height 33
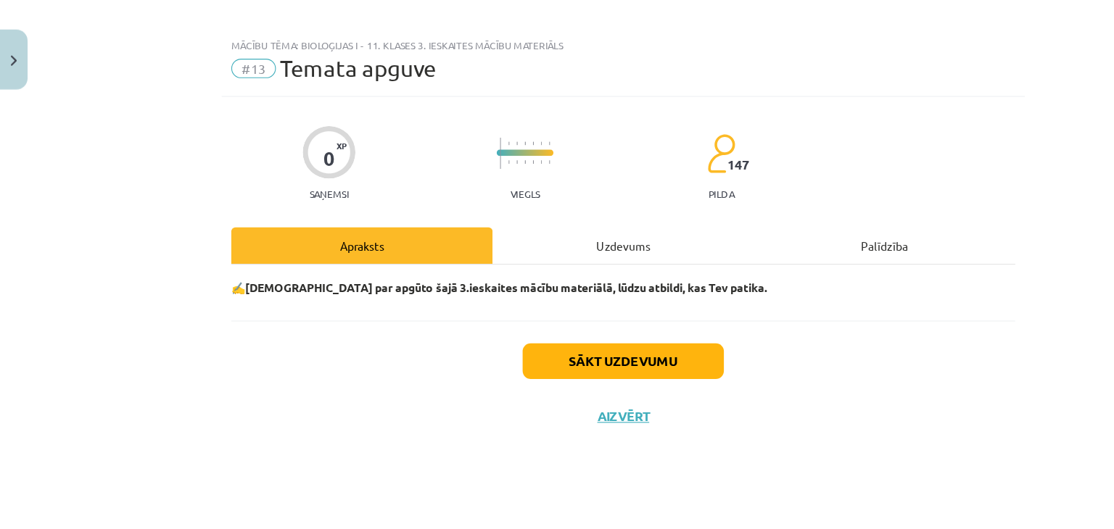
scroll to position [6, 0]
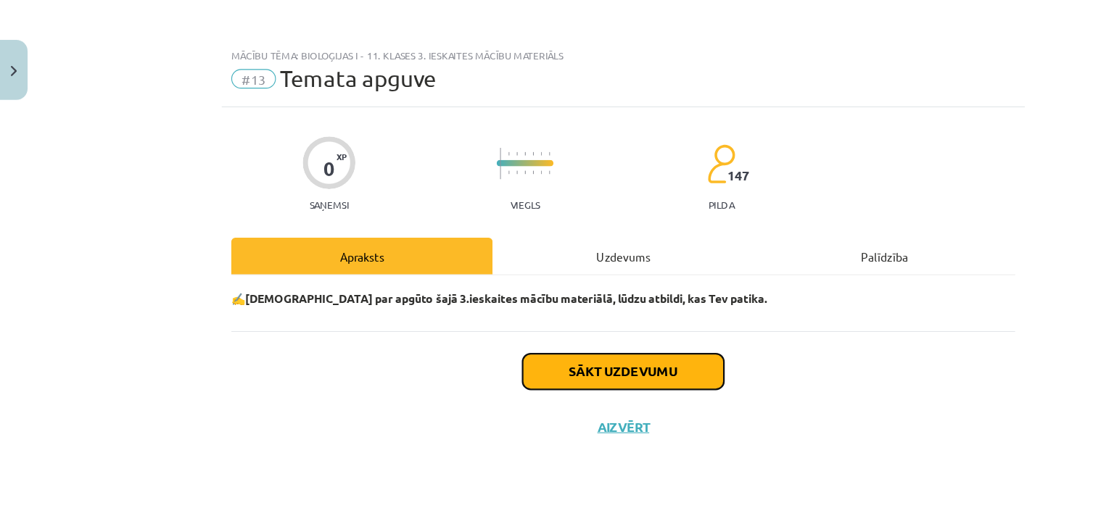
click at [547, 333] on button "Sākt uzdevumu" at bounding box center [557, 333] width 180 height 32
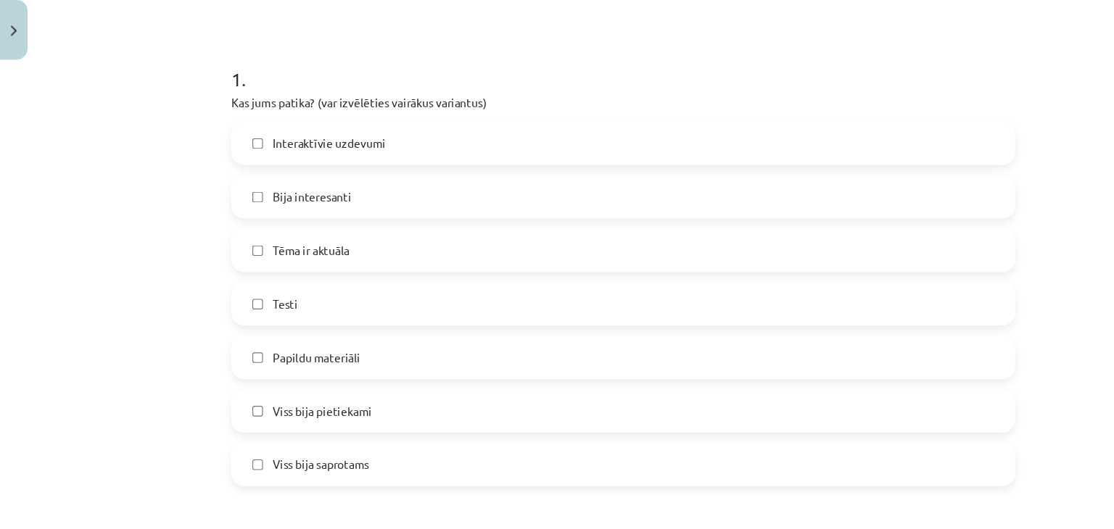
scroll to position [218, 0]
click at [471, 212] on label "Bija interesanti" at bounding box center [557, 212] width 698 height 36
click at [466, 257] on label "Tēma ir aktuāla" at bounding box center [557, 259] width 698 height 36
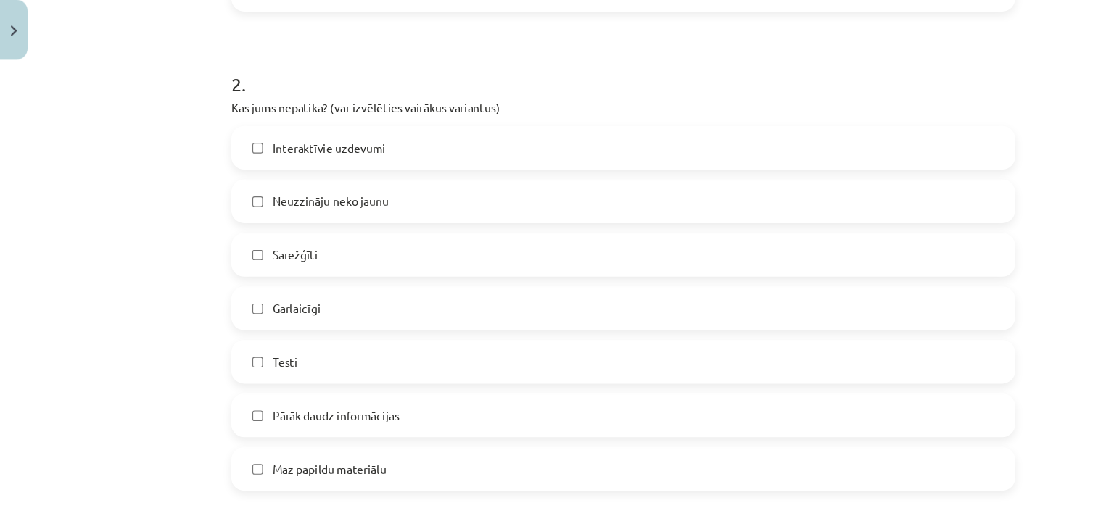
scroll to position [435, 0]
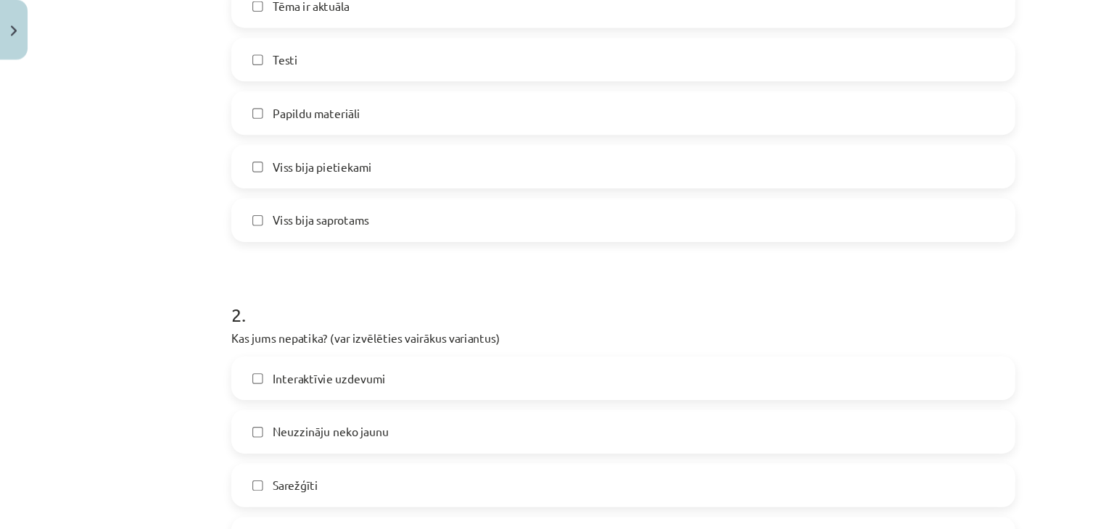
click at [396, 192] on label "Viss bija pietiekami" at bounding box center [557, 185] width 698 height 36
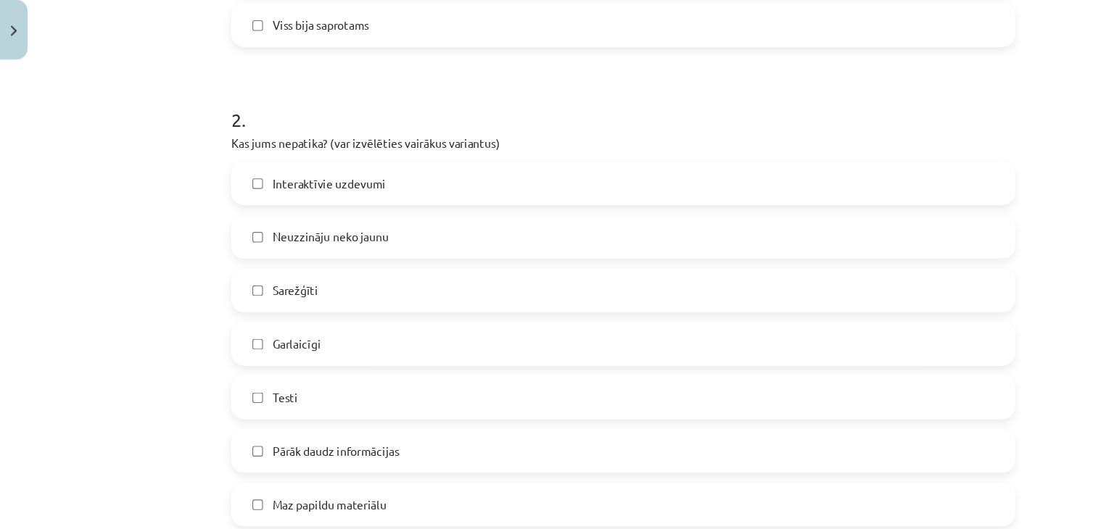
scroll to position [616, 0]
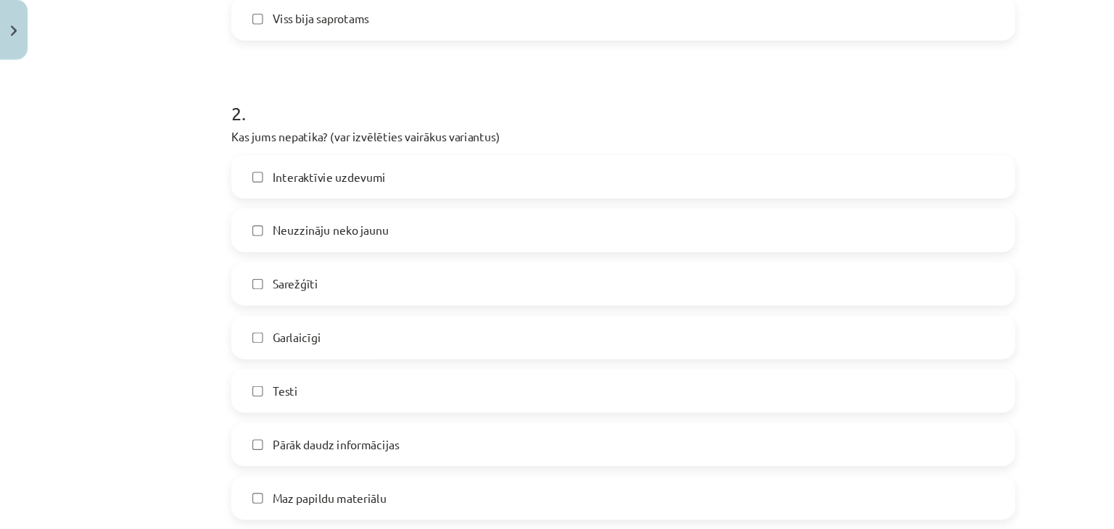
click at [347, 283] on label "Sarežģīti" at bounding box center [557, 290] width 698 height 36
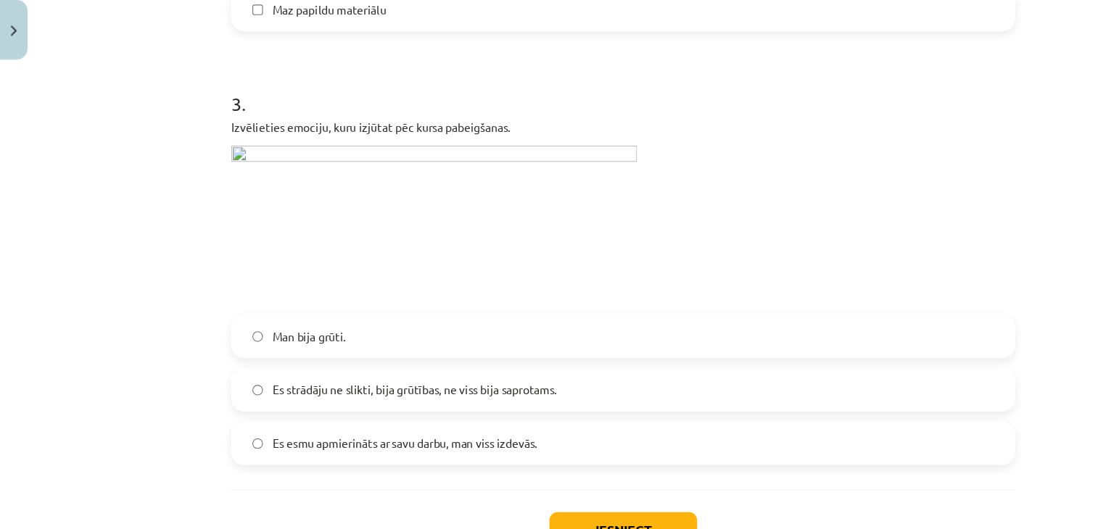
scroll to position [1051, 0]
click at [302, 173] on img at bounding box center [388, 238] width 363 height 142
click at [274, 230] on img at bounding box center [388, 238] width 363 height 142
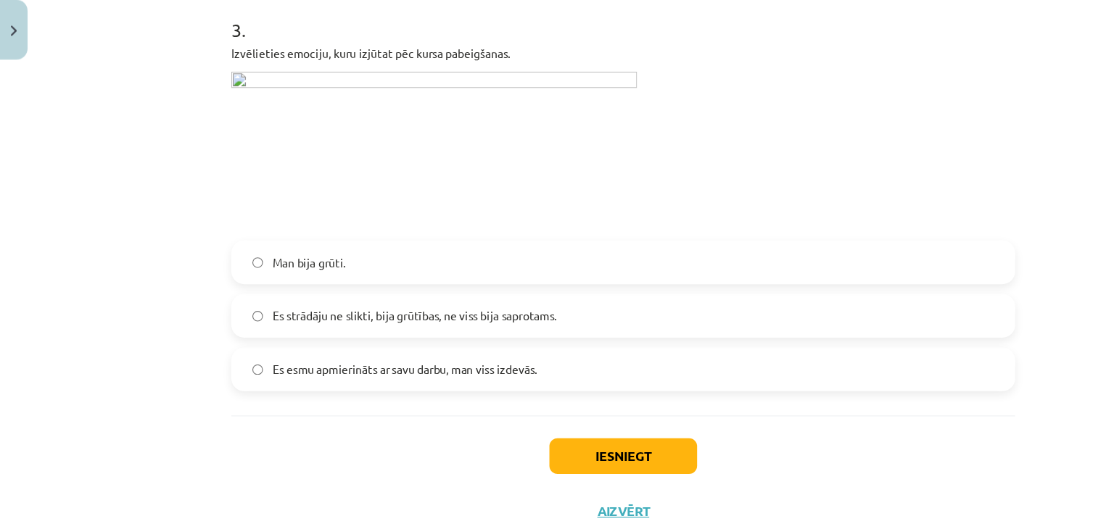
click at [258, 325] on span "Es strādāju ne slikti, bija grūtības, ne viss bija saprotams." at bounding box center [371, 319] width 254 height 15
click at [515, 447] on button "Iesniegt" at bounding box center [557, 445] width 132 height 32
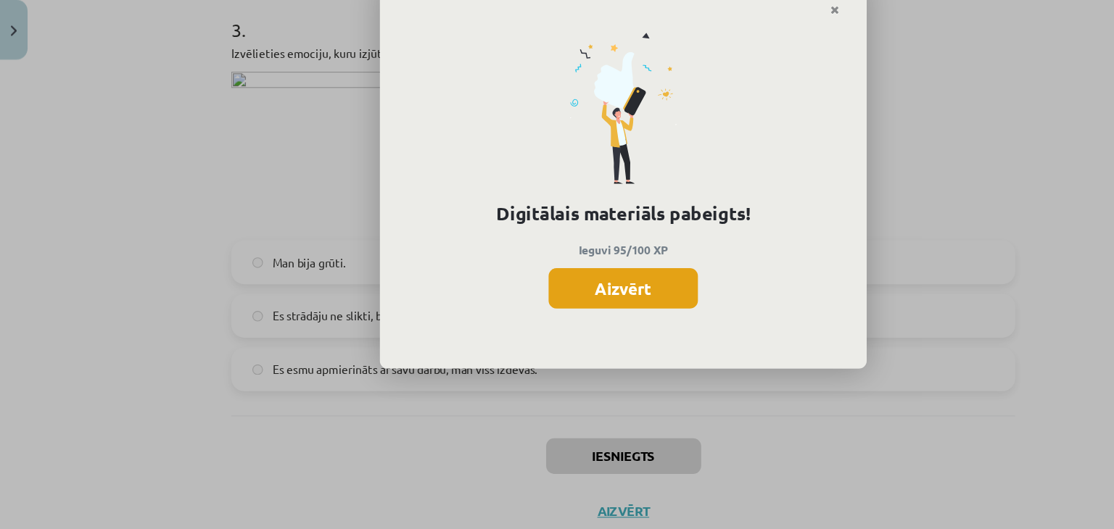
click at [567, 297] on button "Aizvērt" at bounding box center [556, 294] width 133 height 36
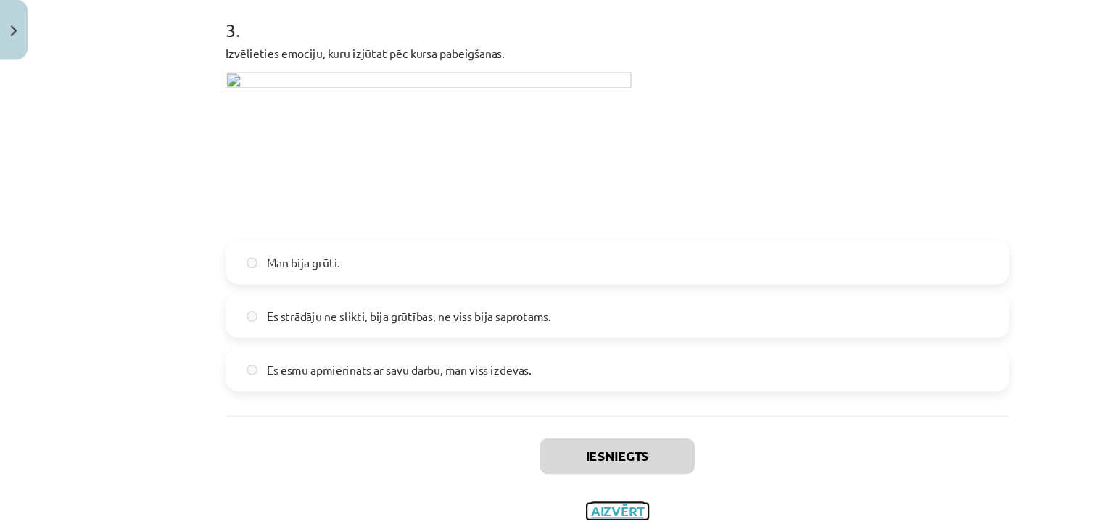
click at [549, 487] on button "Aizvērt" at bounding box center [551, 494] width 55 height 15
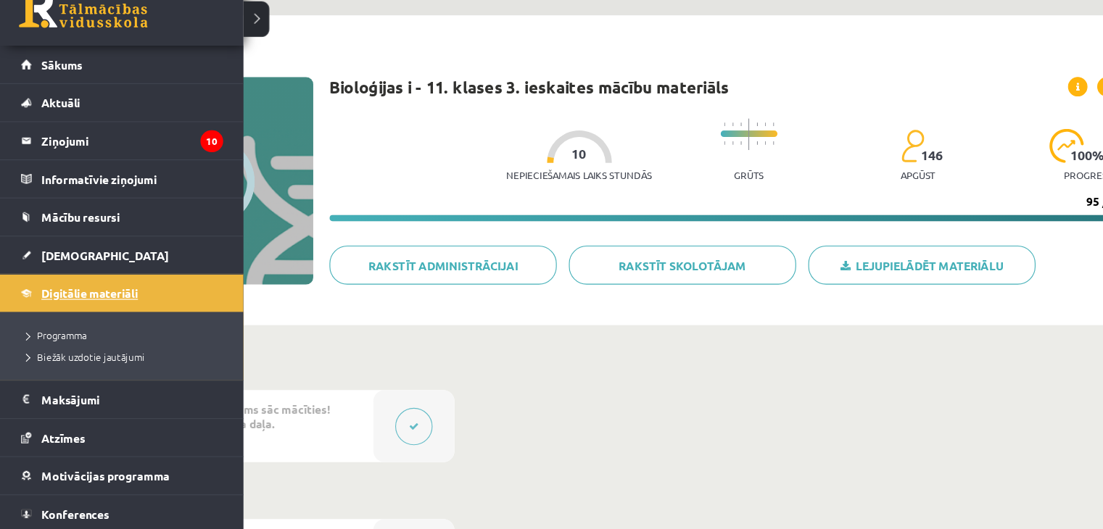
click at [35, 296] on link "Digitālie materiāli" at bounding box center [109, 298] width 181 height 33
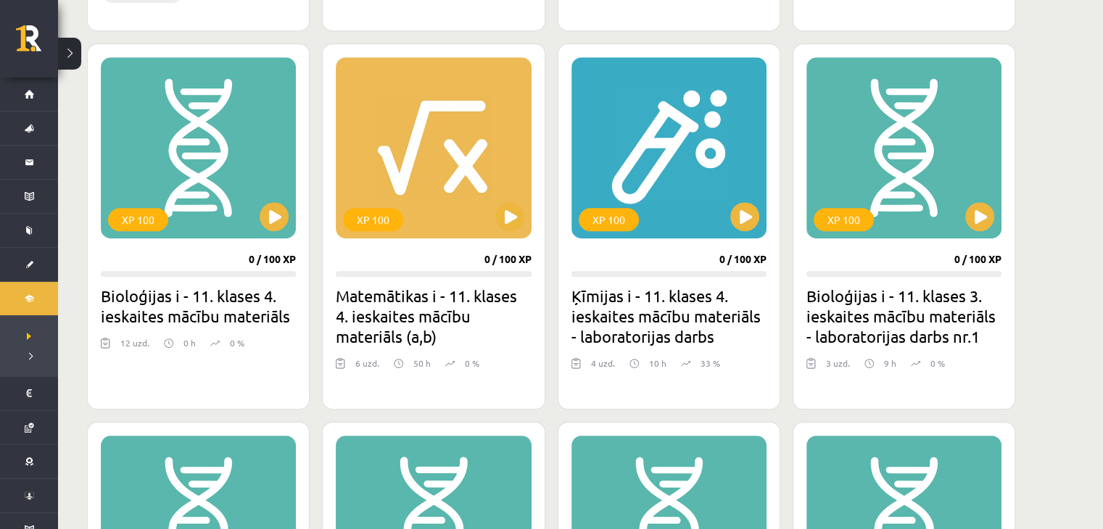
scroll to position [849, 0]
click at [983, 210] on button at bounding box center [979, 217] width 29 height 29
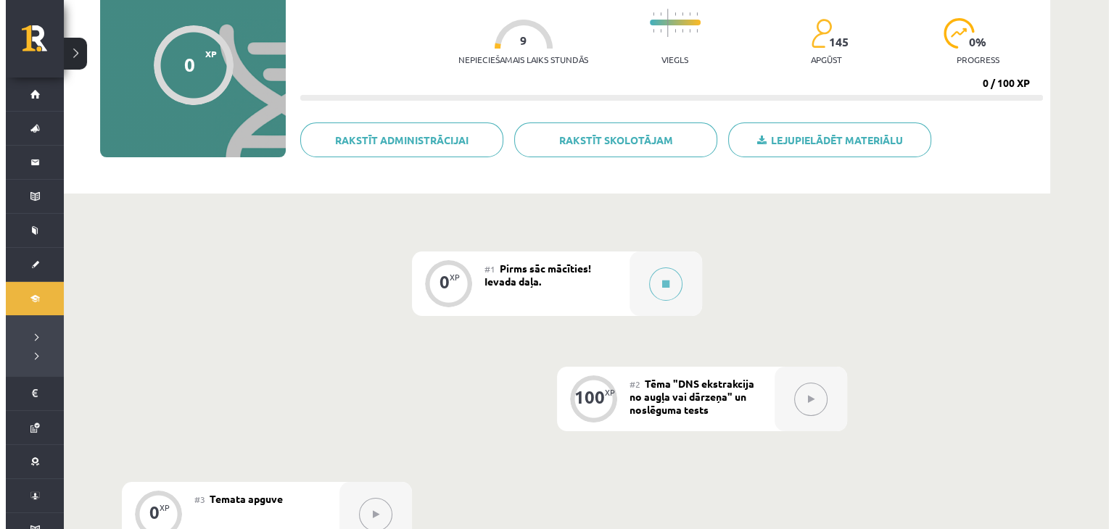
scroll to position [138, 0]
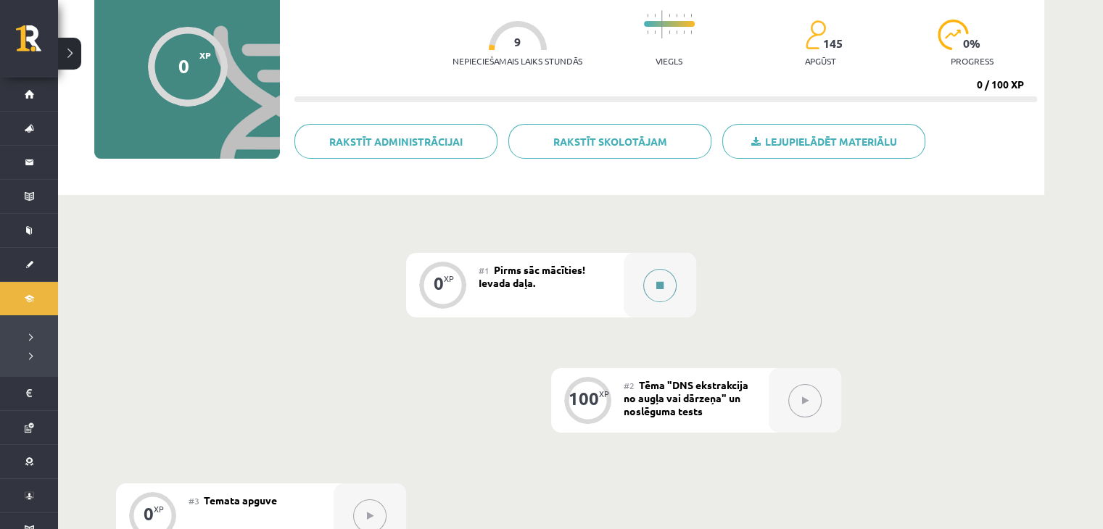
click at [667, 291] on button at bounding box center [659, 285] width 33 height 33
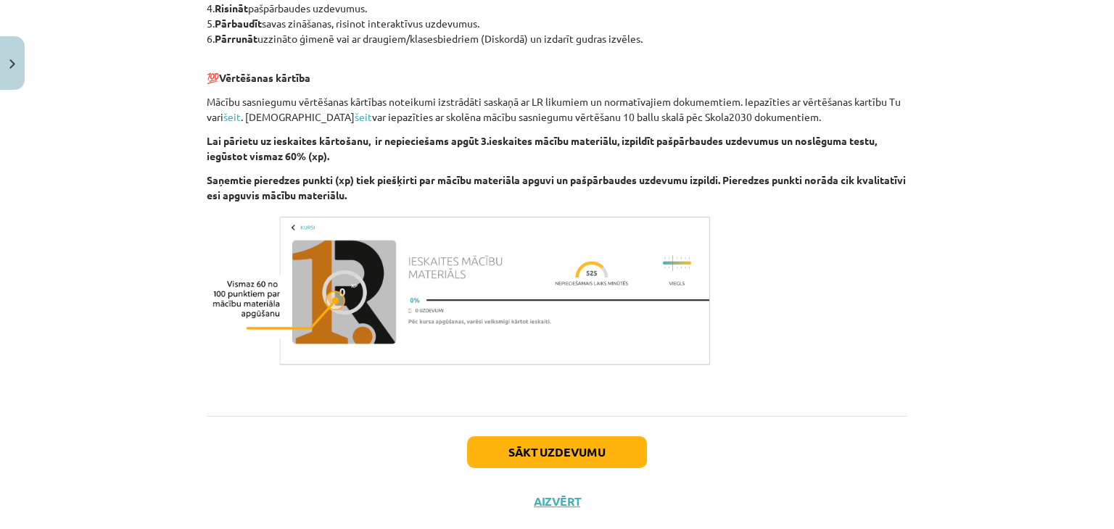
scroll to position [745, 0]
click at [597, 453] on button "Sākt uzdevumu" at bounding box center [557, 452] width 180 height 32
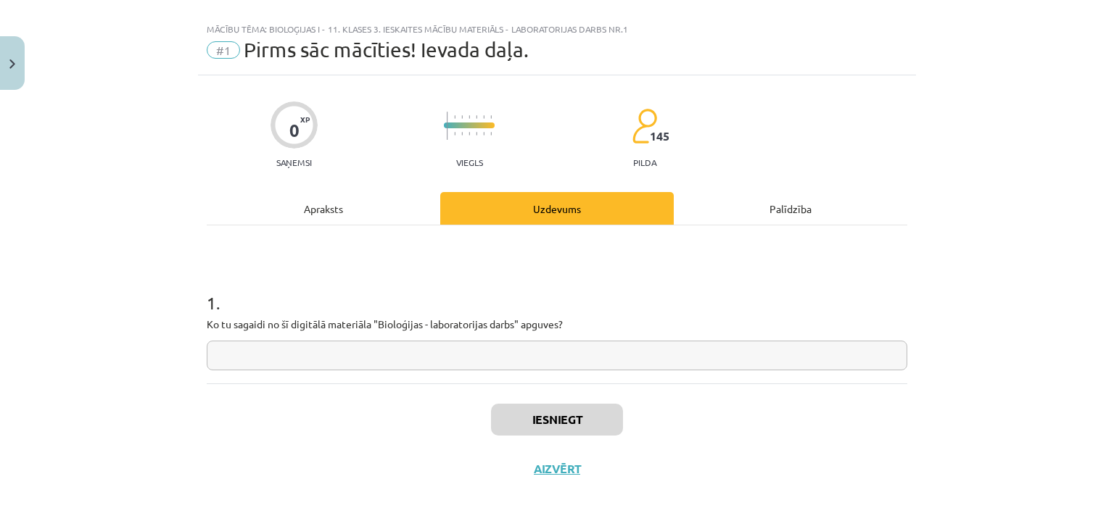
click at [500, 360] on input "text" at bounding box center [557, 356] width 700 height 30
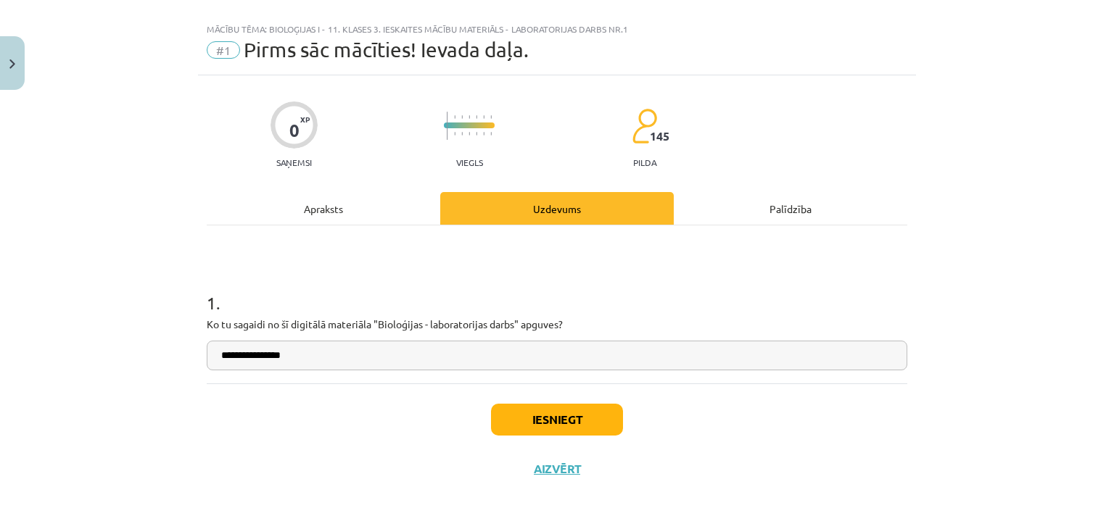
type input "**********"
click at [504, 413] on button "Iesniegt" at bounding box center [557, 420] width 132 height 32
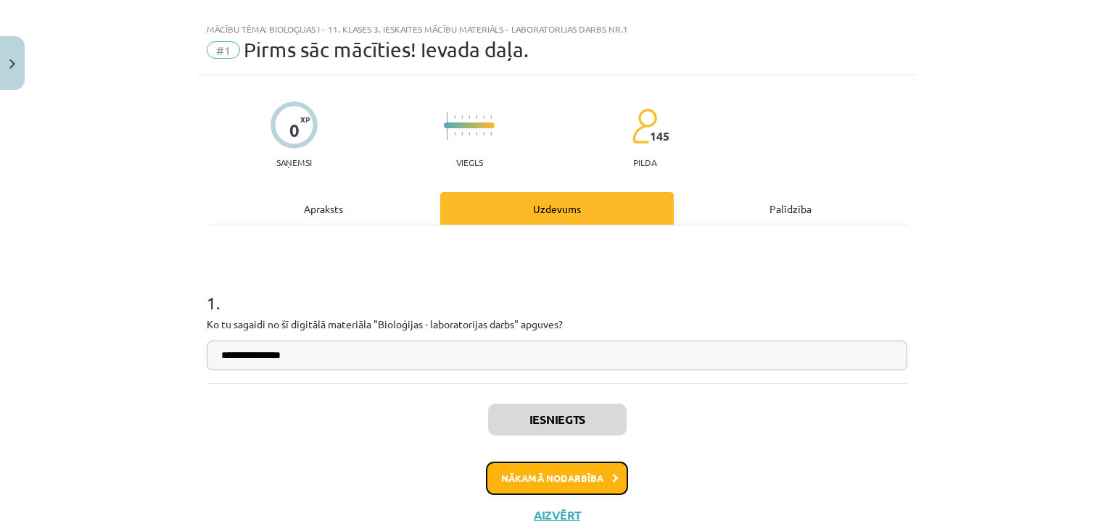
click at [513, 471] on button "Nākamā nodarbība" at bounding box center [557, 478] width 142 height 33
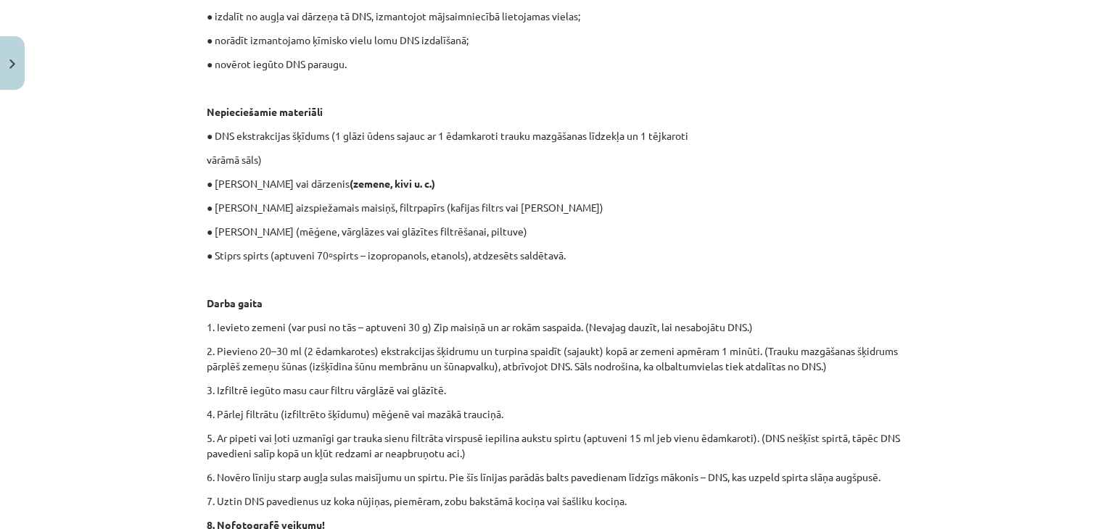
scroll to position [329, 0]
